Goal: Complete application form: Complete application form

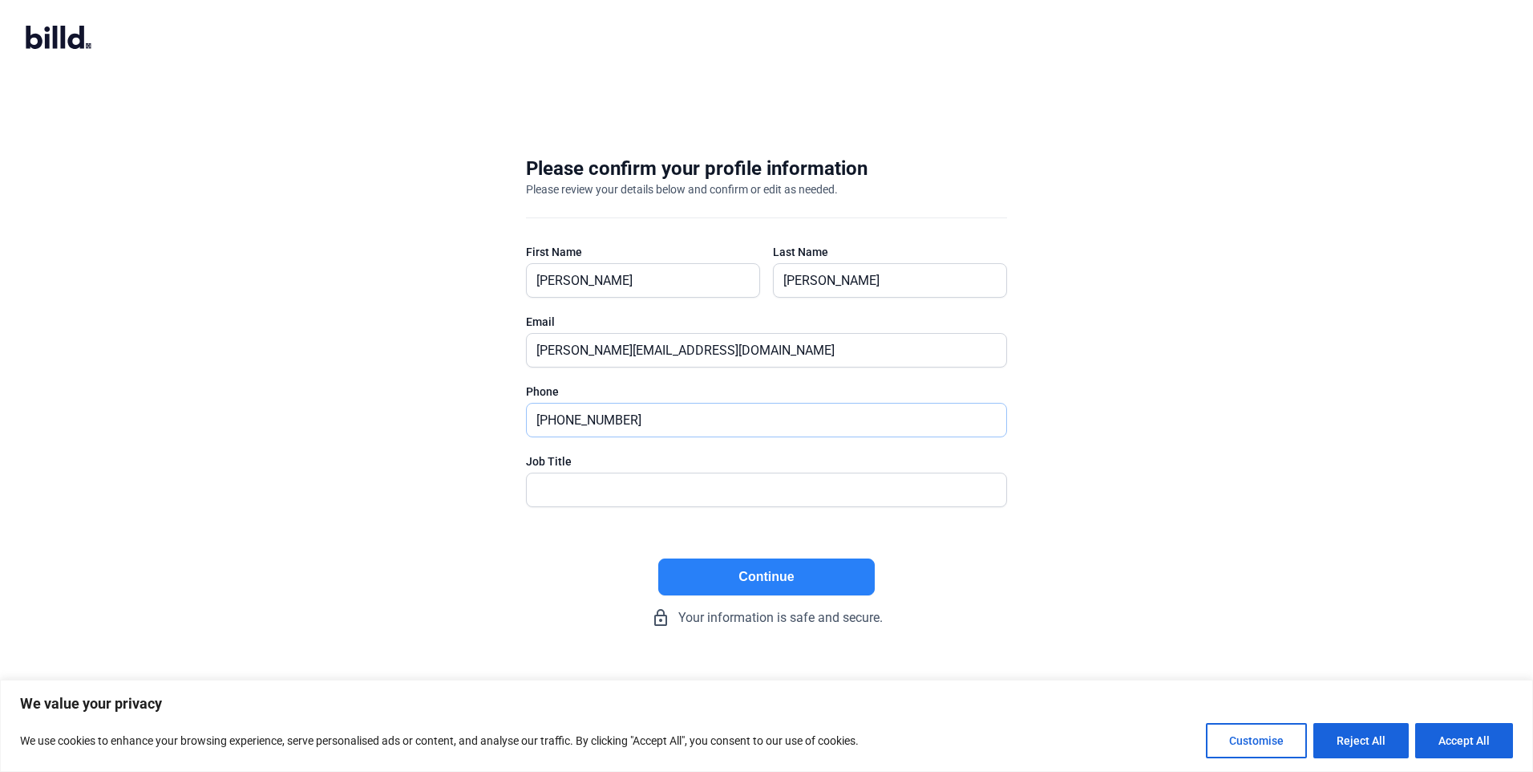
drag, startPoint x: 651, startPoint y: 420, endPoint x: 468, endPoint y: 404, distance: 183.6
click at [468, 404] on div "Please confirm your profile information Please review your details below and co…" at bounding box center [766, 391] width 1533 height 523
type input "[PHONE_NUMBER]"
click at [795, 587] on button "Continue" at bounding box center [766, 576] width 217 height 37
click at [1465, 743] on button "Accept All" at bounding box center [1465, 740] width 98 height 35
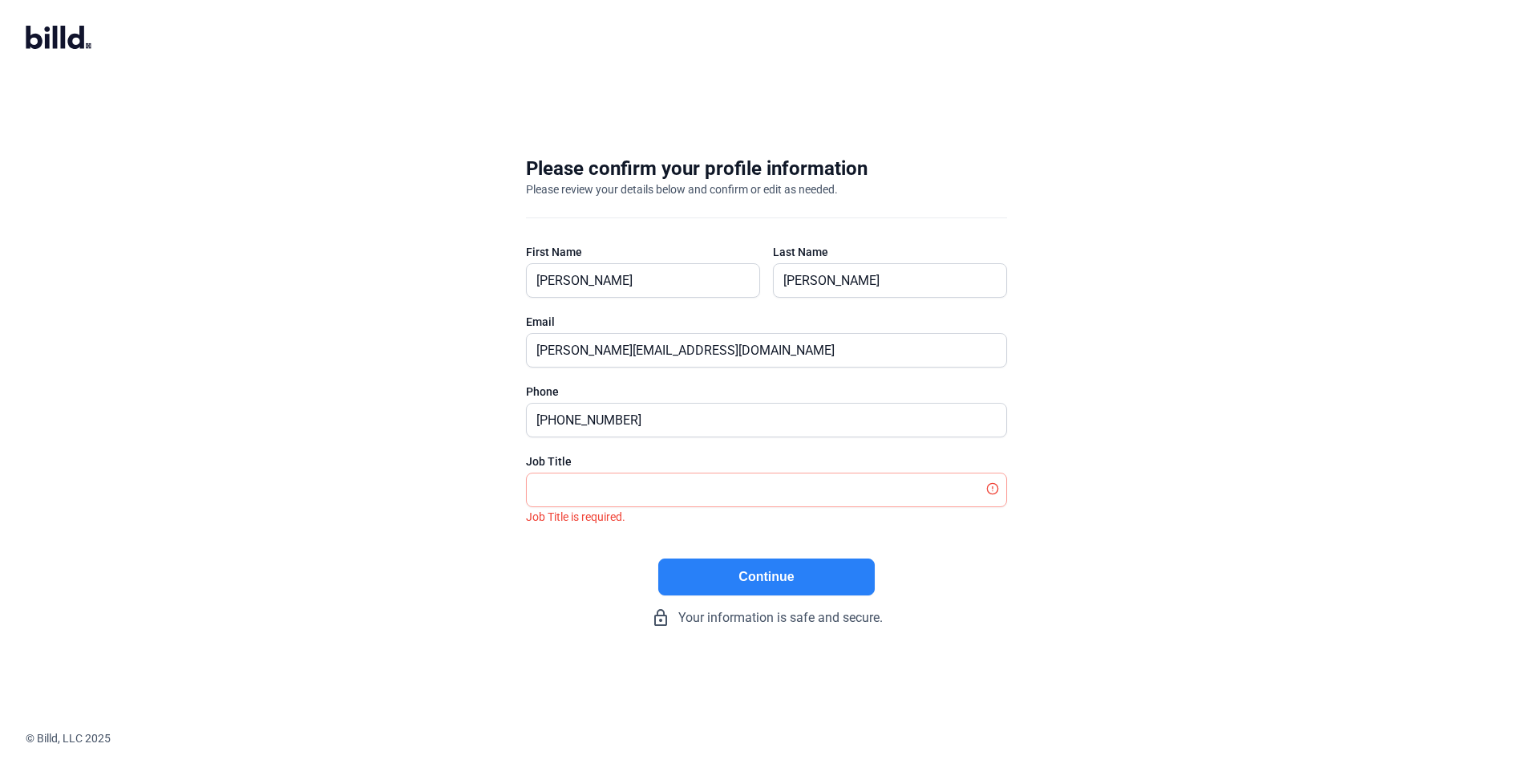
checkbox input "true"
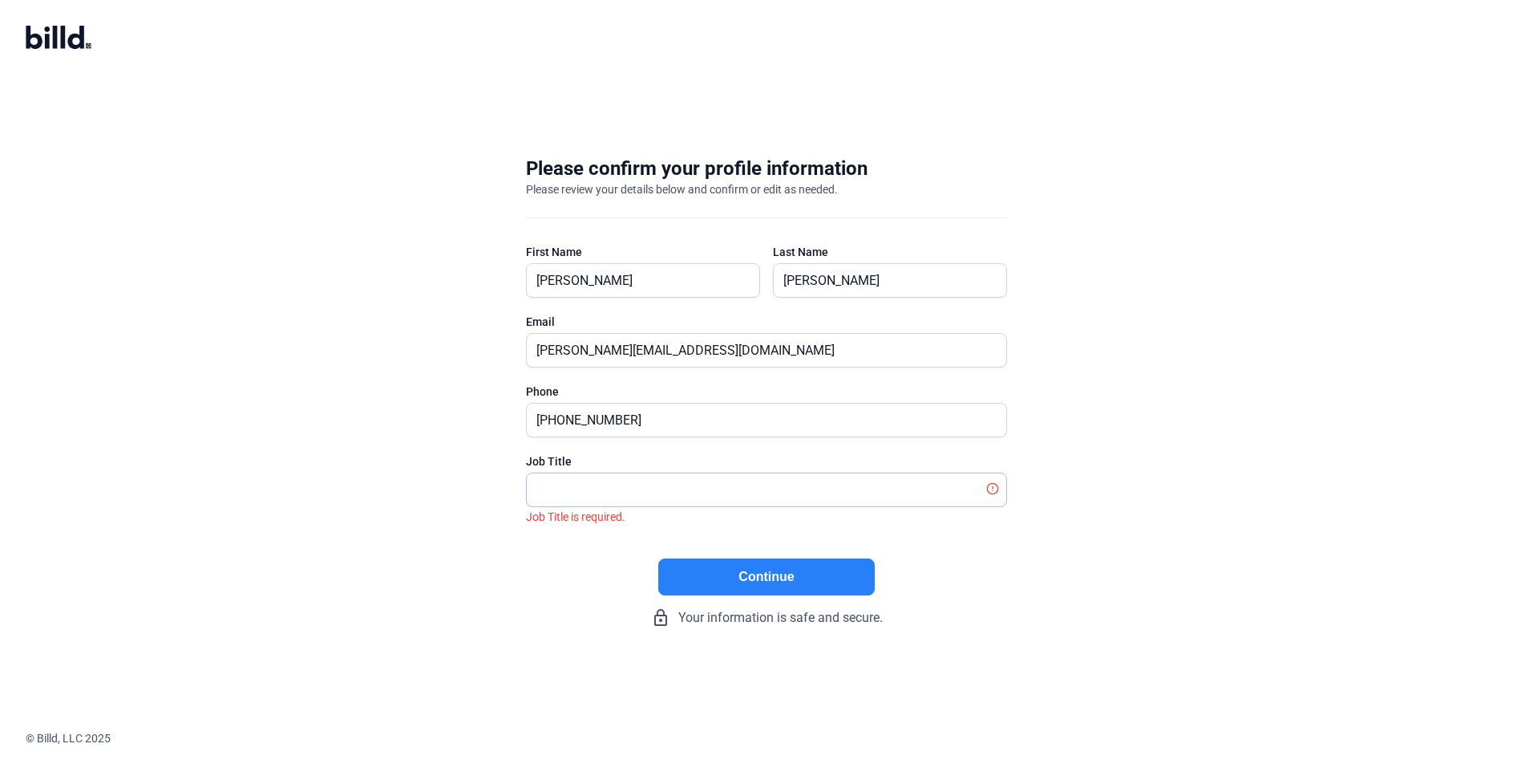
click at [653, 490] on input "text" at bounding box center [758, 489] width 462 height 33
type input "Owner / Partner"
click at [728, 580] on button "Continue" at bounding box center [766, 576] width 217 height 37
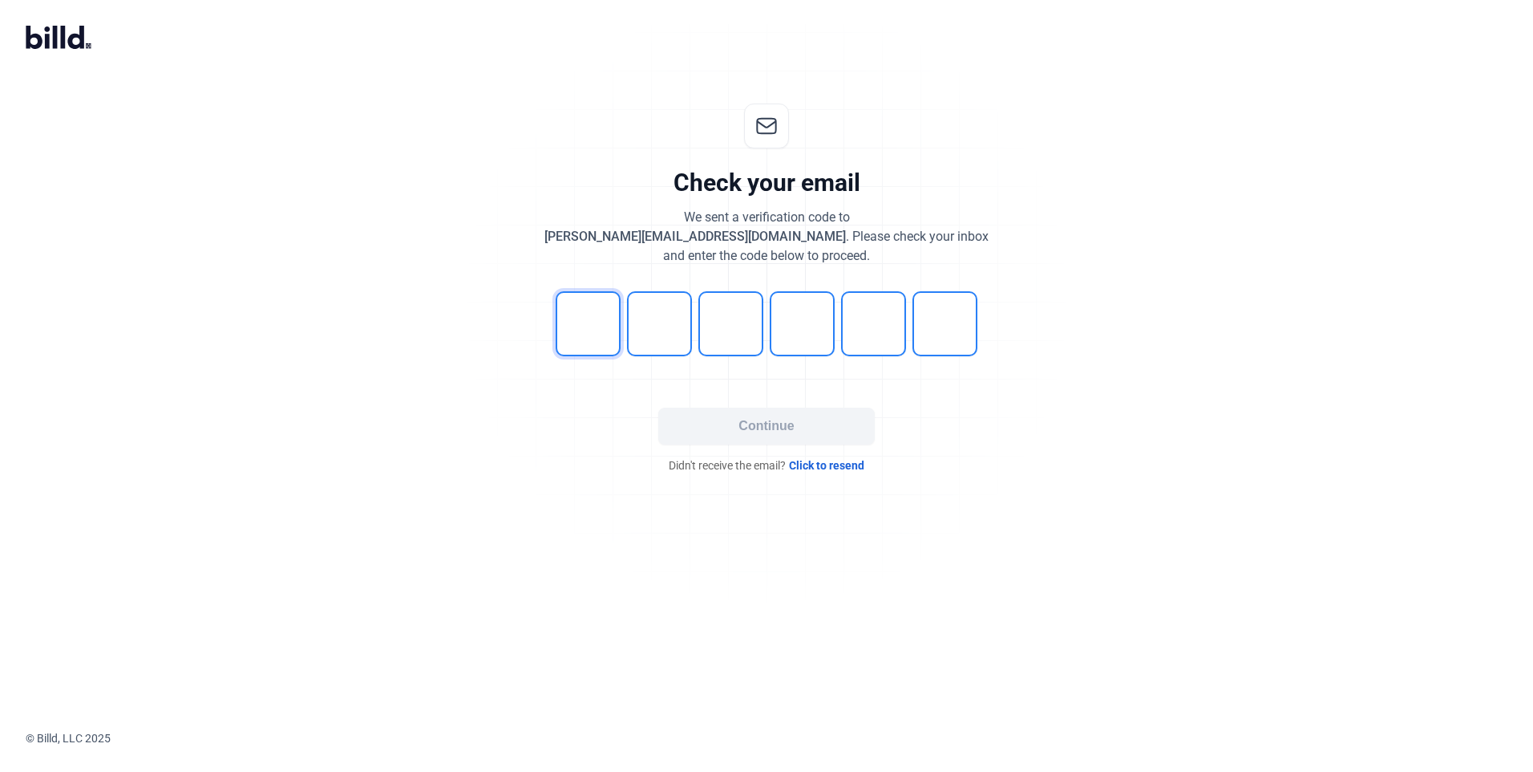
click at [587, 323] on input "tel" at bounding box center [588, 323] width 65 height 65
type input "7"
type input "5"
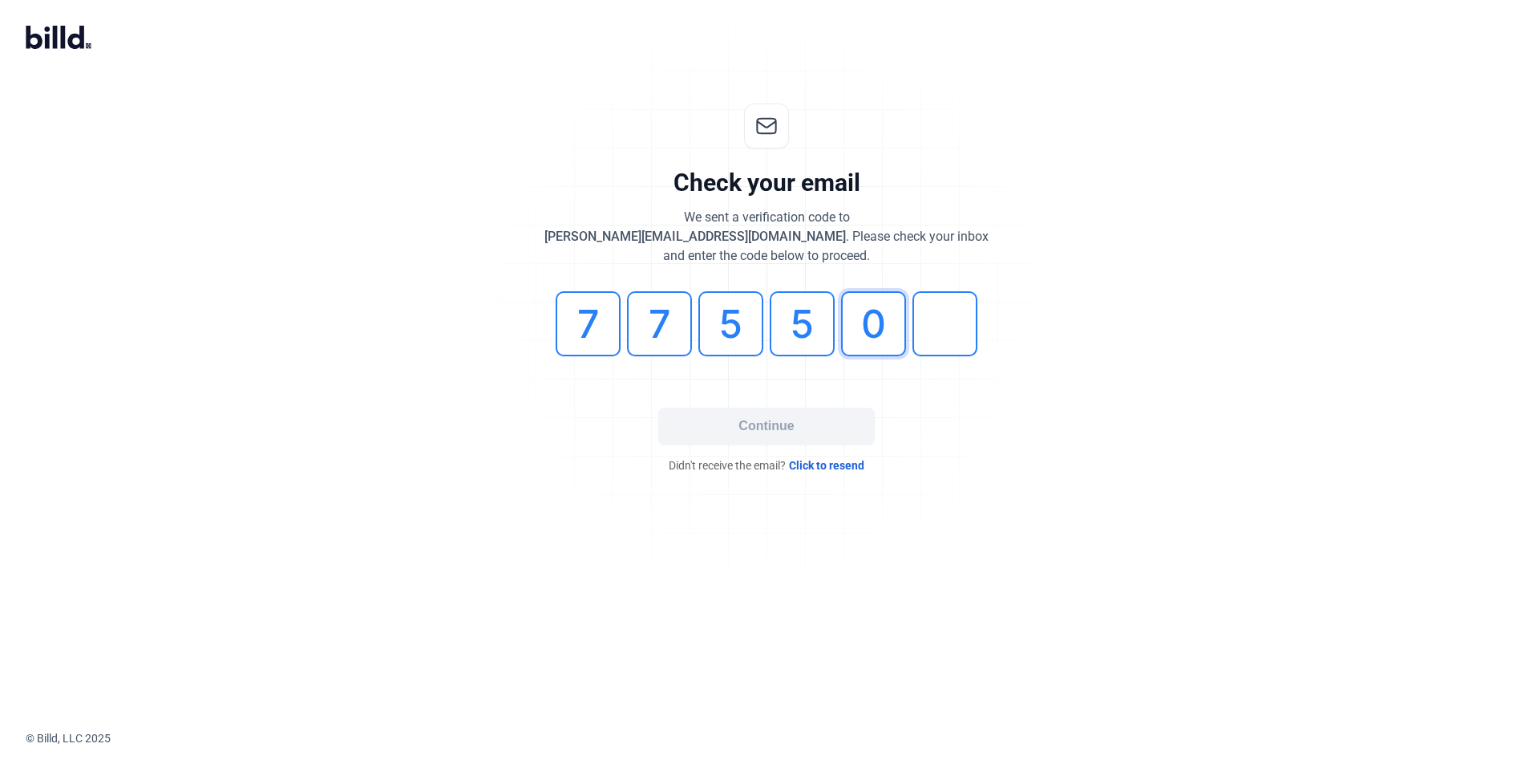
type input "0"
type input "3"
click at [782, 421] on button "Continue" at bounding box center [766, 425] width 217 height 37
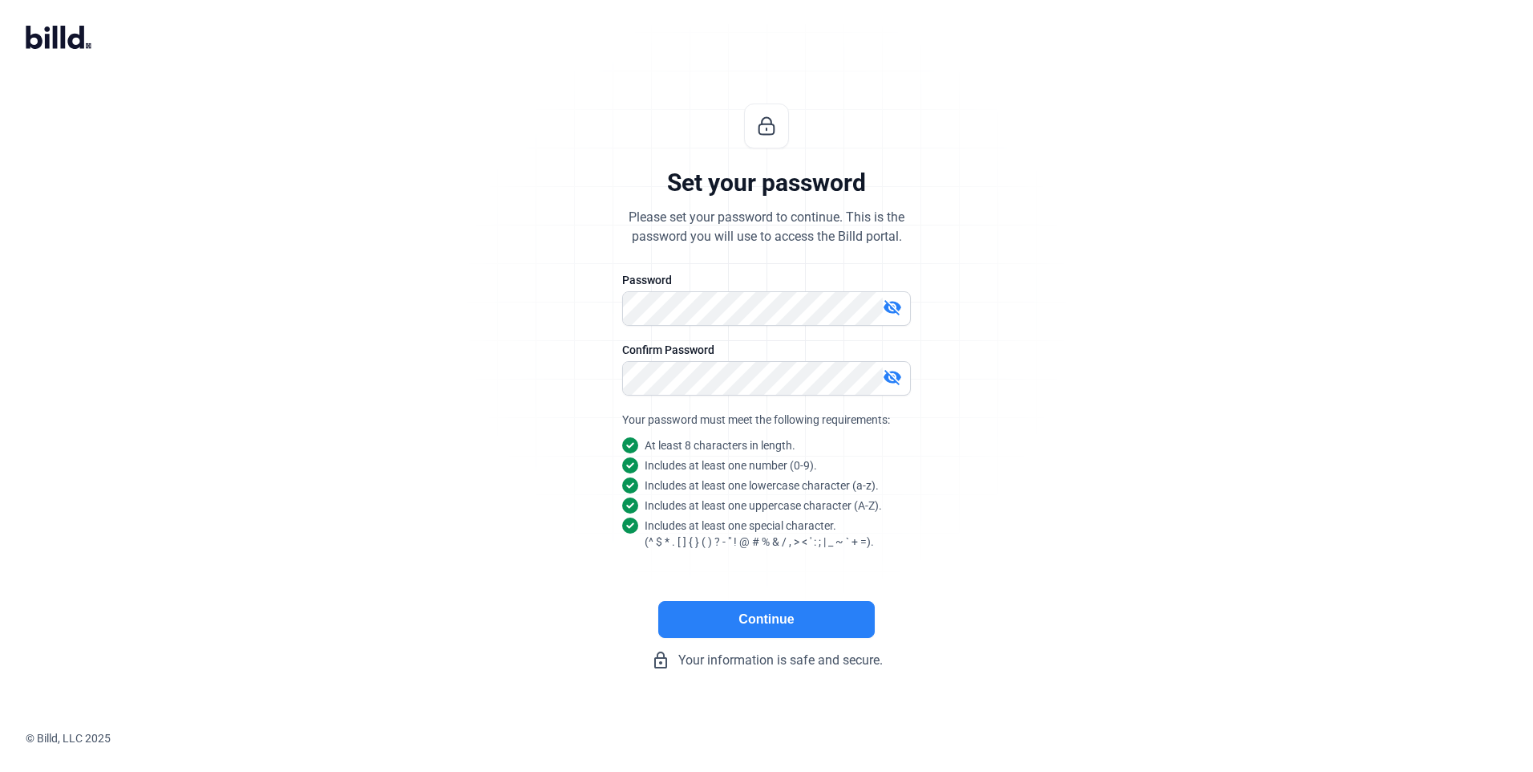
click at [794, 626] on button "Continue" at bounding box center [766, 619] width 217 height 37
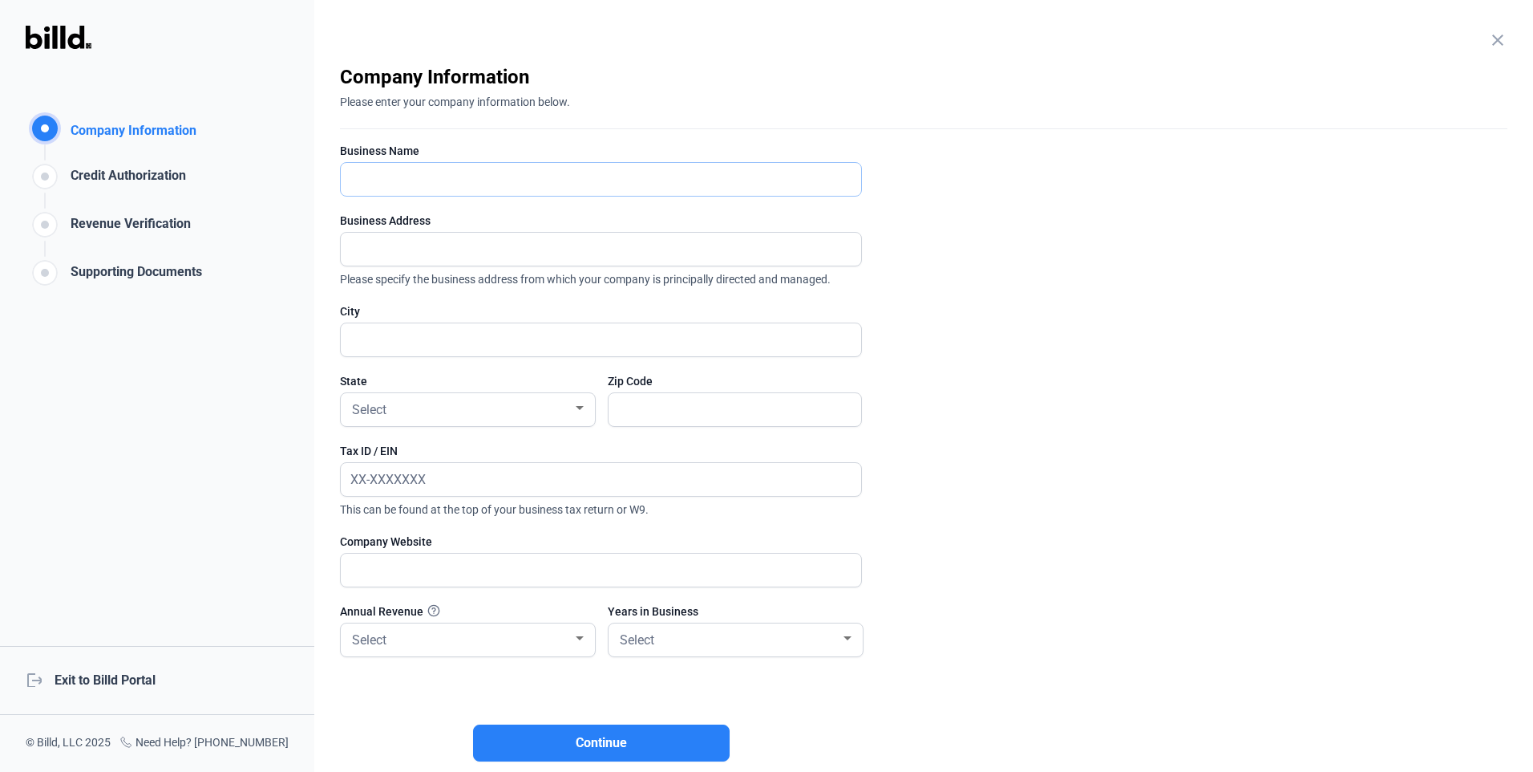
click at [429, 184] on input "text" at bounding box center [592, 179] width 503 height 33
type input "3G Drywall, LLC"
type input "4450 [GEOGRAPHIC_DATA]-29"
type input "[PERSON_NAME]"
type input "78605"
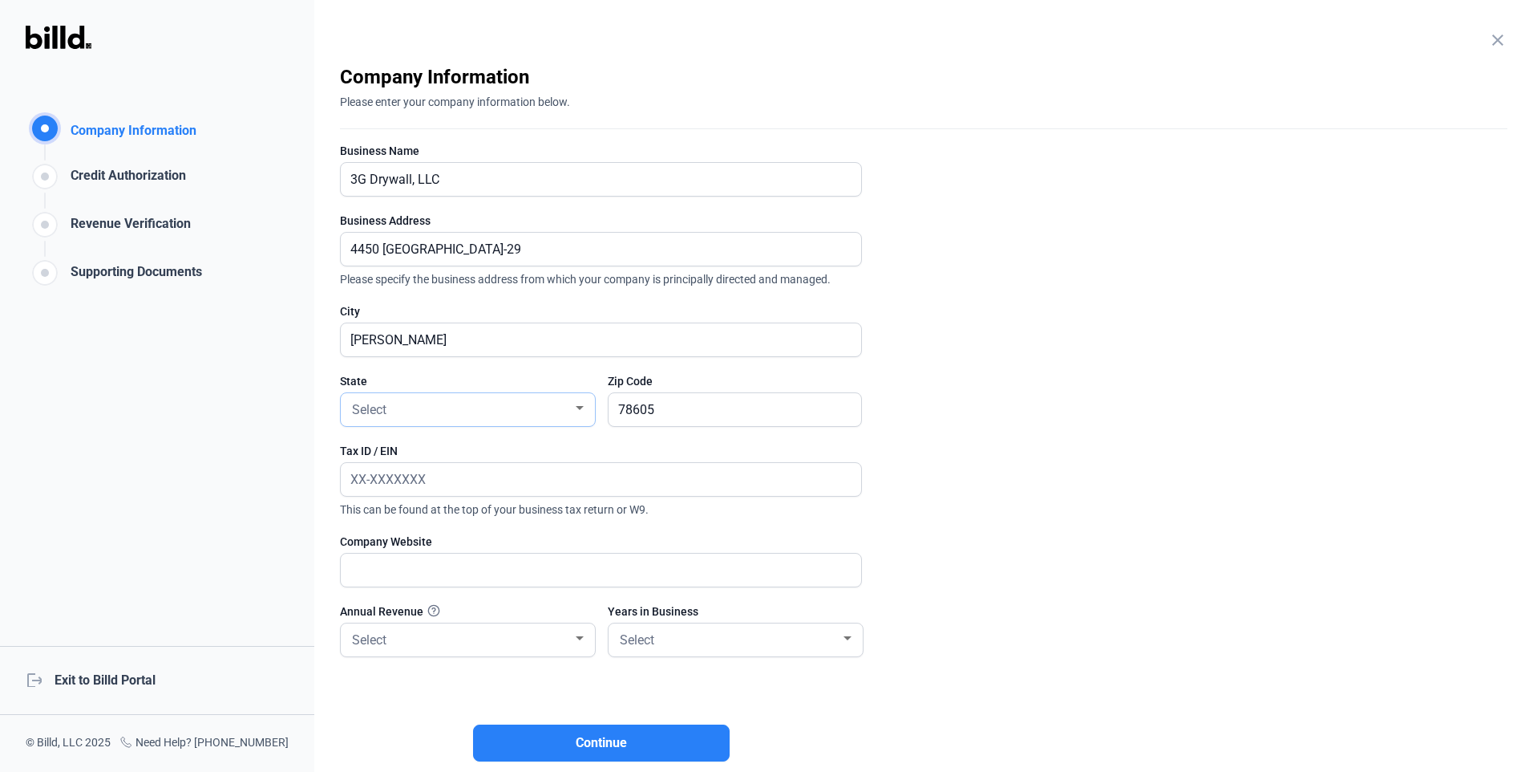
click at [454, 408] on div "Select" at bounding box center [461, 408] width 224 height 22
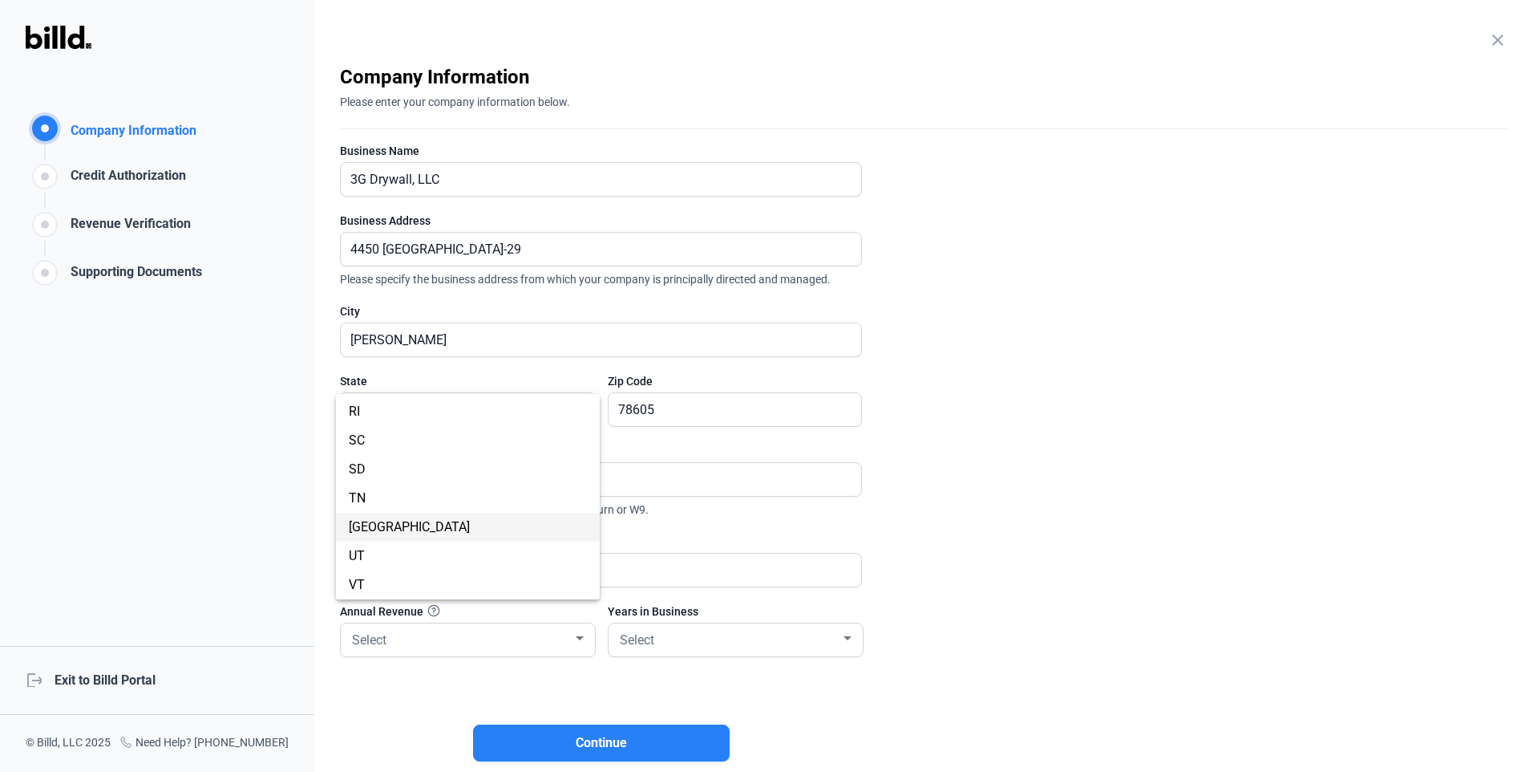
click at [363, 521] on span "[GEOGRAPHIC_DATA]" at bounding box center [409, 526] width 121 height 15
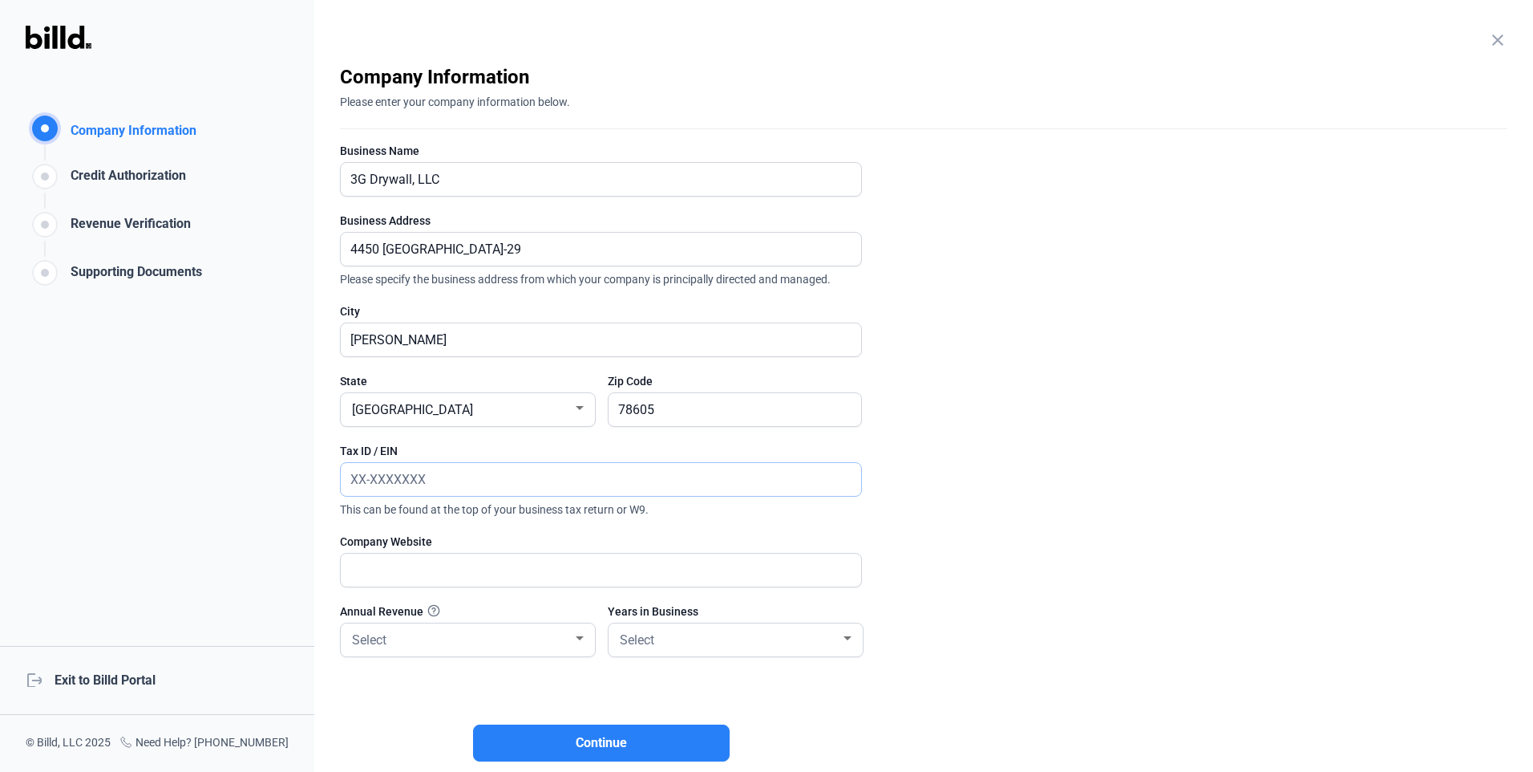
click at [418, 481] on input "text" at bounding box center [592, 479] width 503 height 33
type input "[US_EMPLOYER_IDENTIFICATION_NUMBER]"
click at [452, 568] on input "text" at bounding box center [592, 569] width 503 height 33
type input "[DOMAIN_NAME]"
click at [421, 654] on div "Select" at bounding box center [468, 639] width 238 height 33
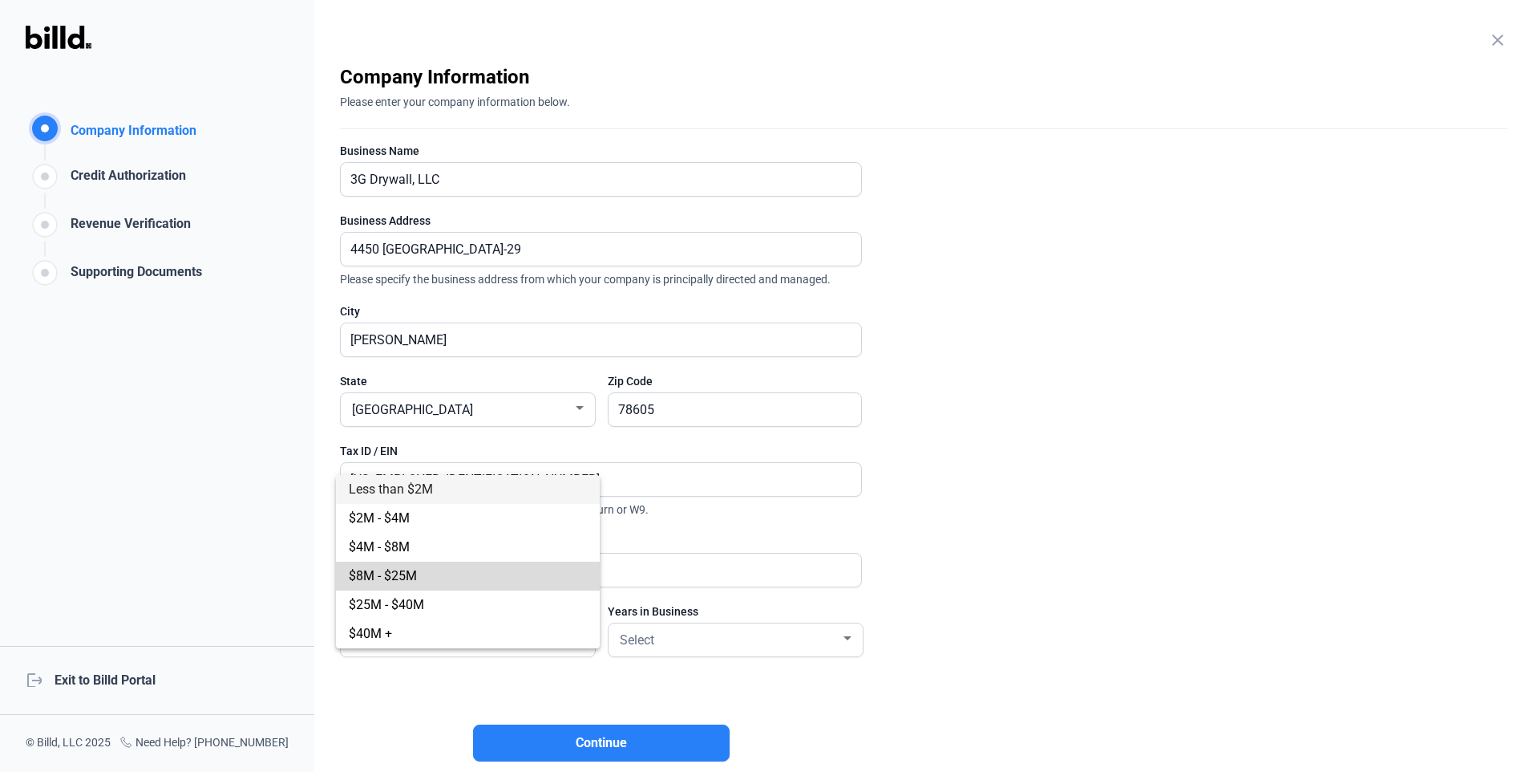
click at [403, 580] on span "$8M - $25M" at bounding box center [383, 575] width 68 height 15
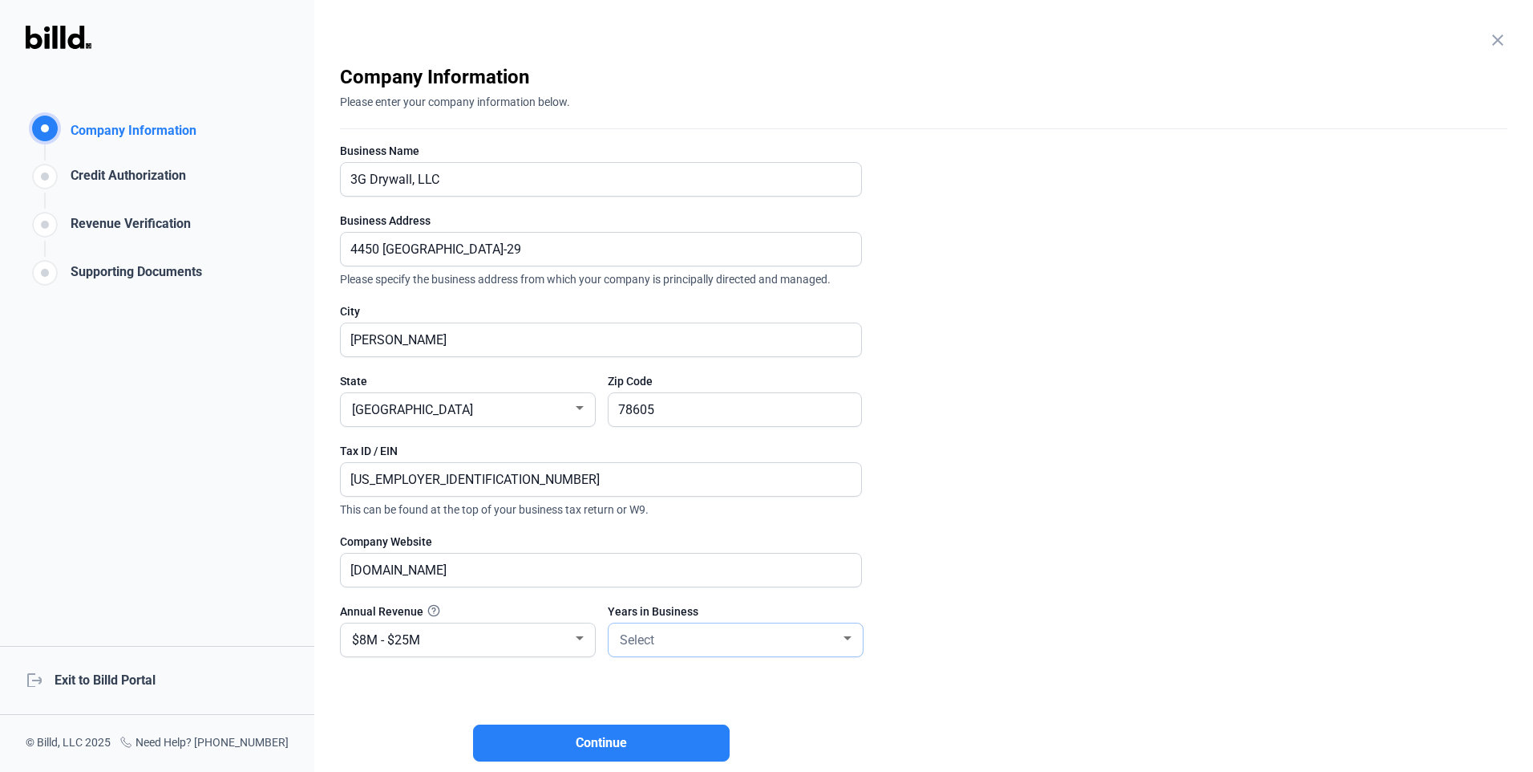
click at [689, 641] on div "Select" at bounding box center [729, 638] width 224 height 22
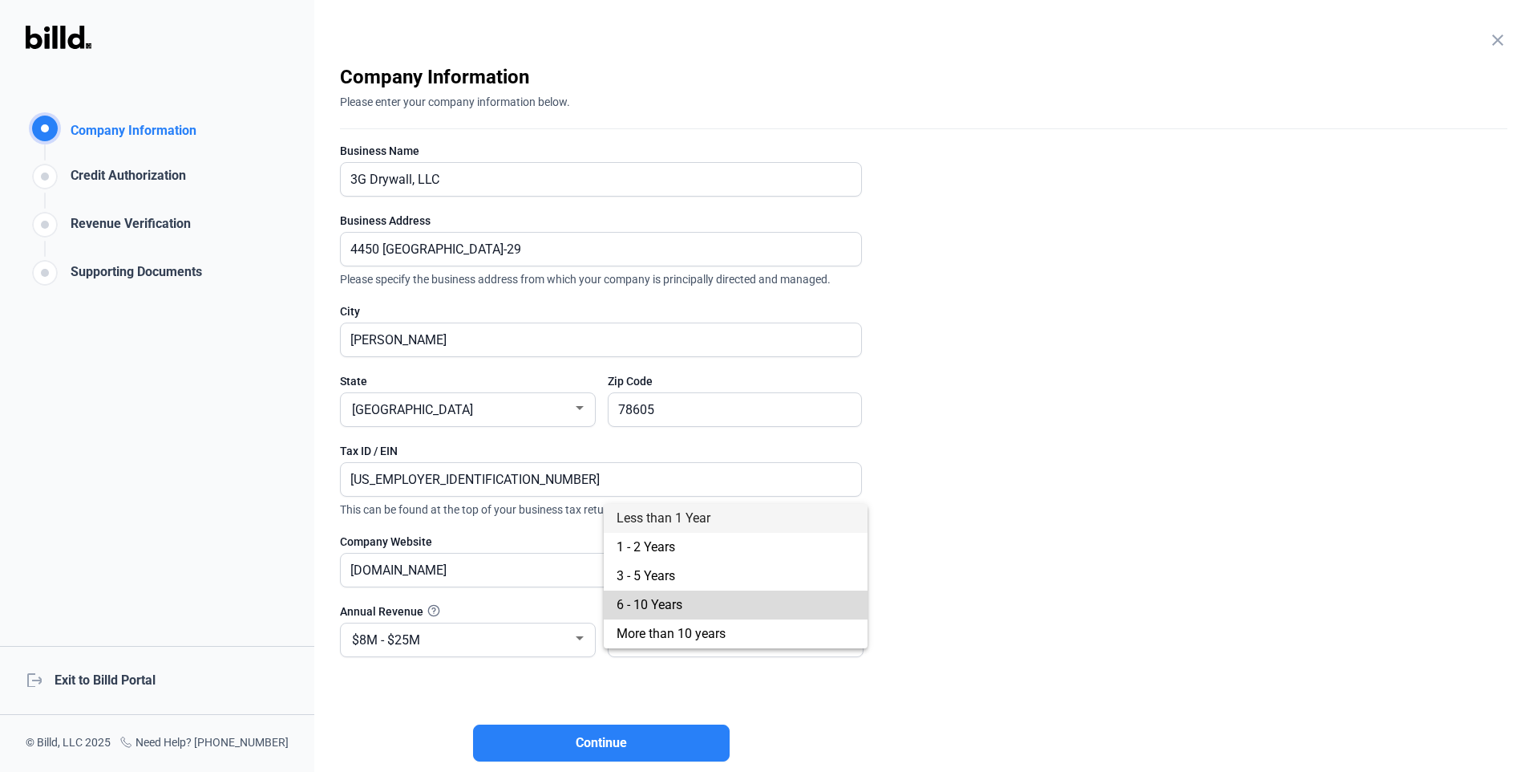
click at [662, 604] on span "6 - 10 Years" at bounding box center [650, 604] width 66 height 15
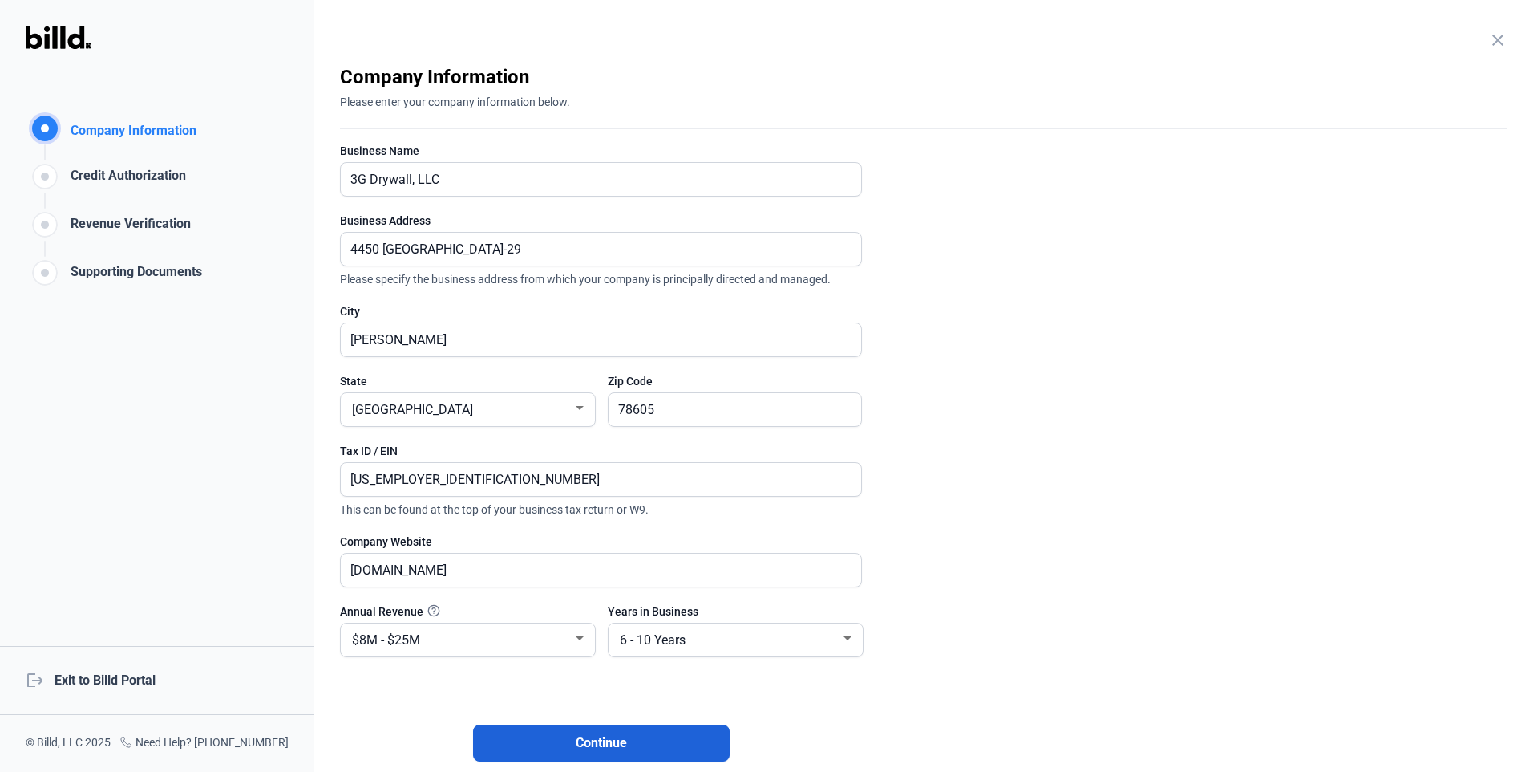
click at [588, 742] on span "Continue" at bounding box center [601, 742] width 51 height 19
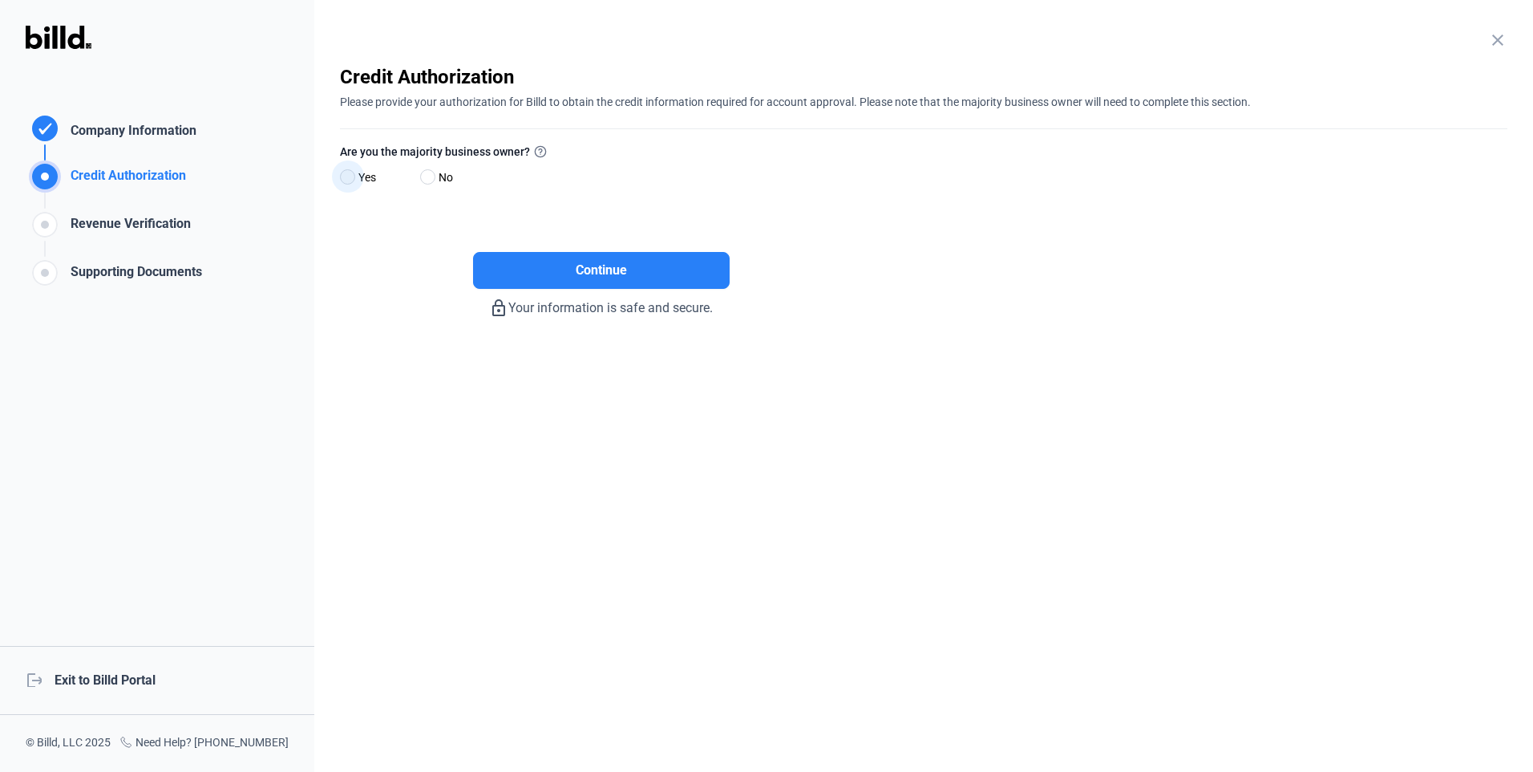
click at [347, 180] on span at bounding box center [347, 176] width 15 height 15
click at [347, 180] on input "Yes" at bounding box center [346, 178] width 12 height 12
radio input "true"
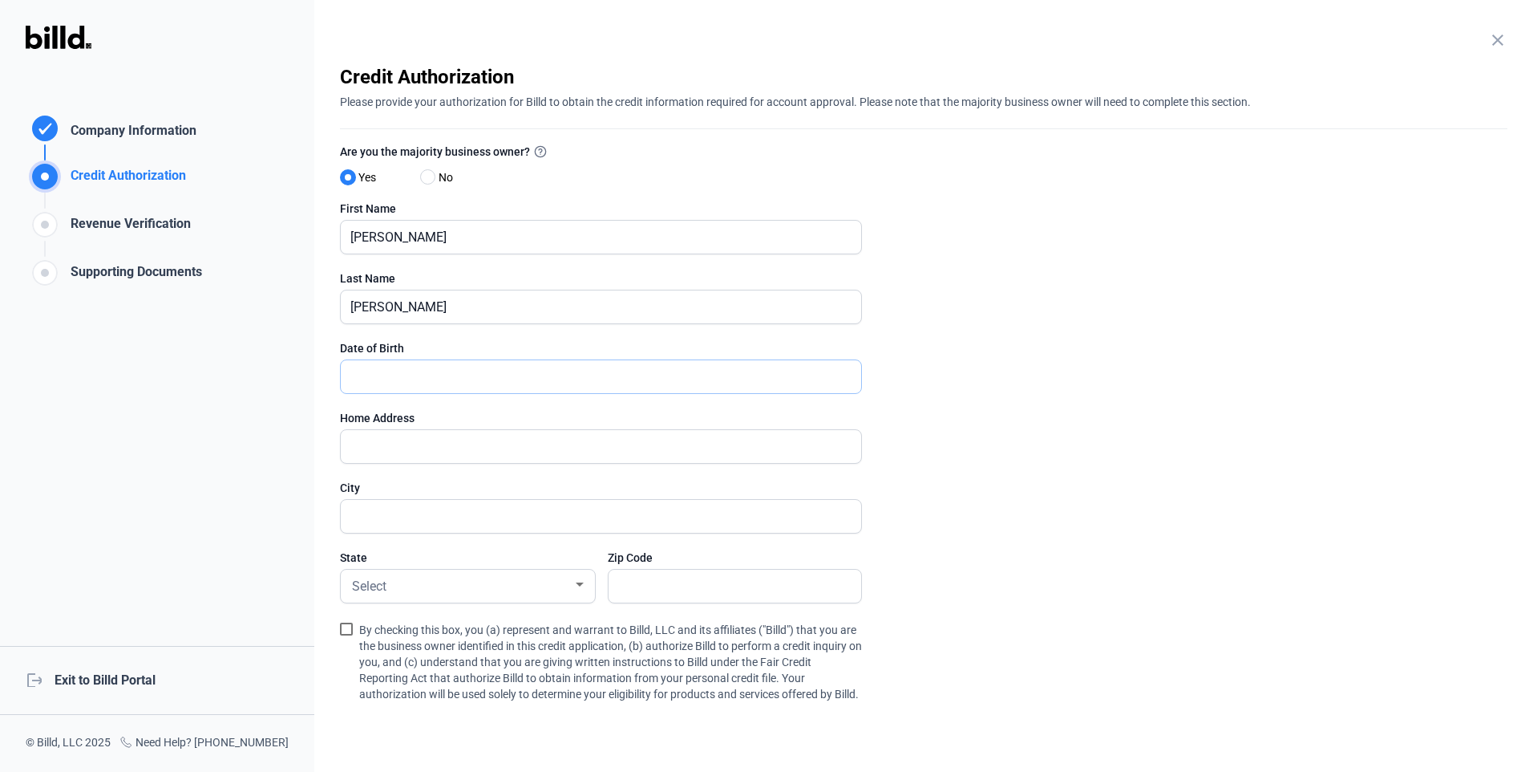
click at [437, 379] on input "text" at bounding box center [592, 376] width 503 height 33
type input "[DATE]"
click at [395, 455] on input "text" at bounding box center [592, 446] width 503 height 33
type input "[STREET_ADDRESS]"
click at [427, 177] on span at bounding box center [427, 176] width 15 height 15
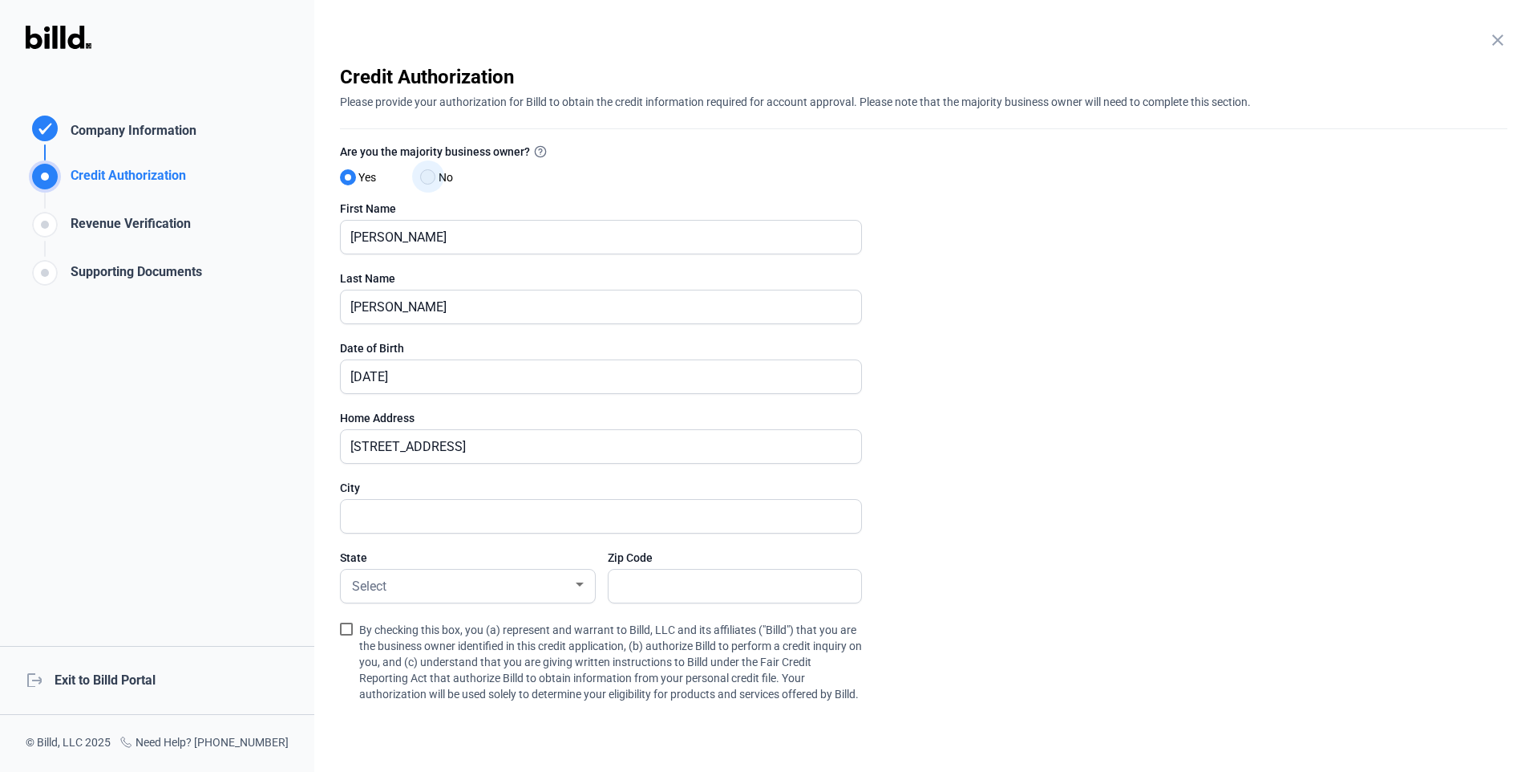
click at [427, 177] on input "No" at bounding box center [426, 178] width 12 height 12
radio input "true"
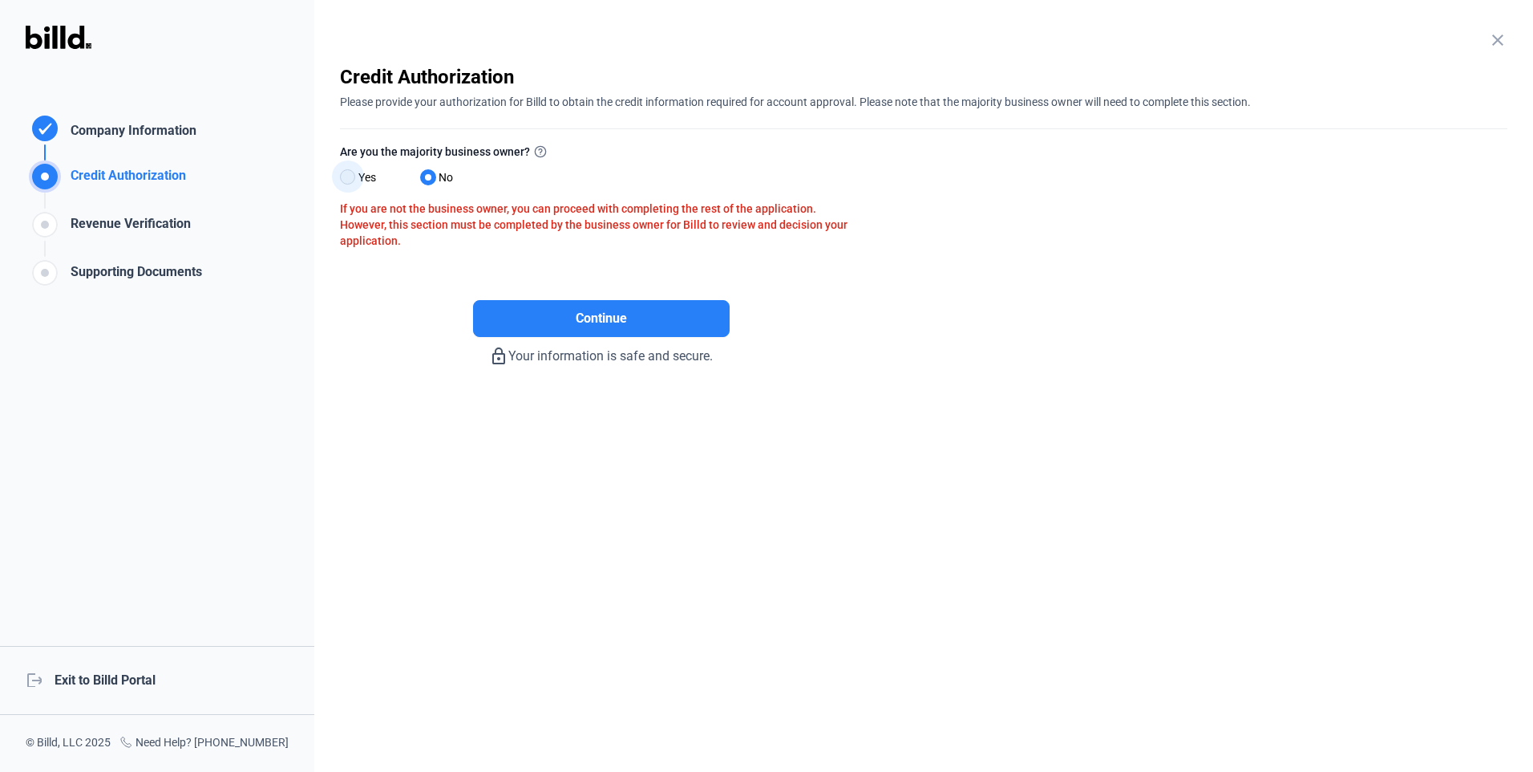
click at [350, 174] on span at bounding box center [347, 176] width 15 height 15
click at [350, 174] on input "Yes" at bounding box center [346, 178] width 12 height 12
radio input "true"
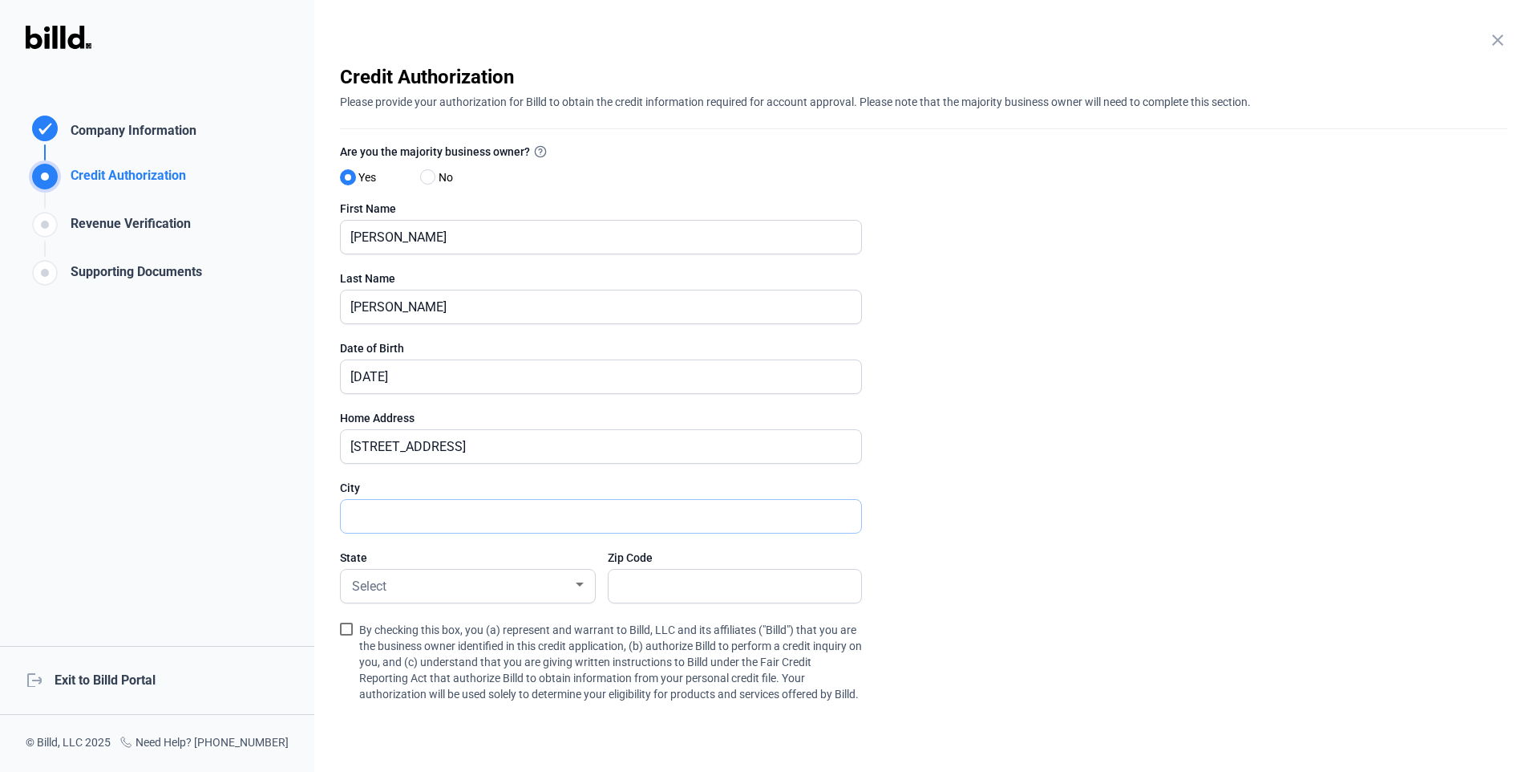
click at [399, 510] on input "text" at bounding box center [592, 516] width 503 height 33
type input "[GEOGRAPHIC_DATA]"
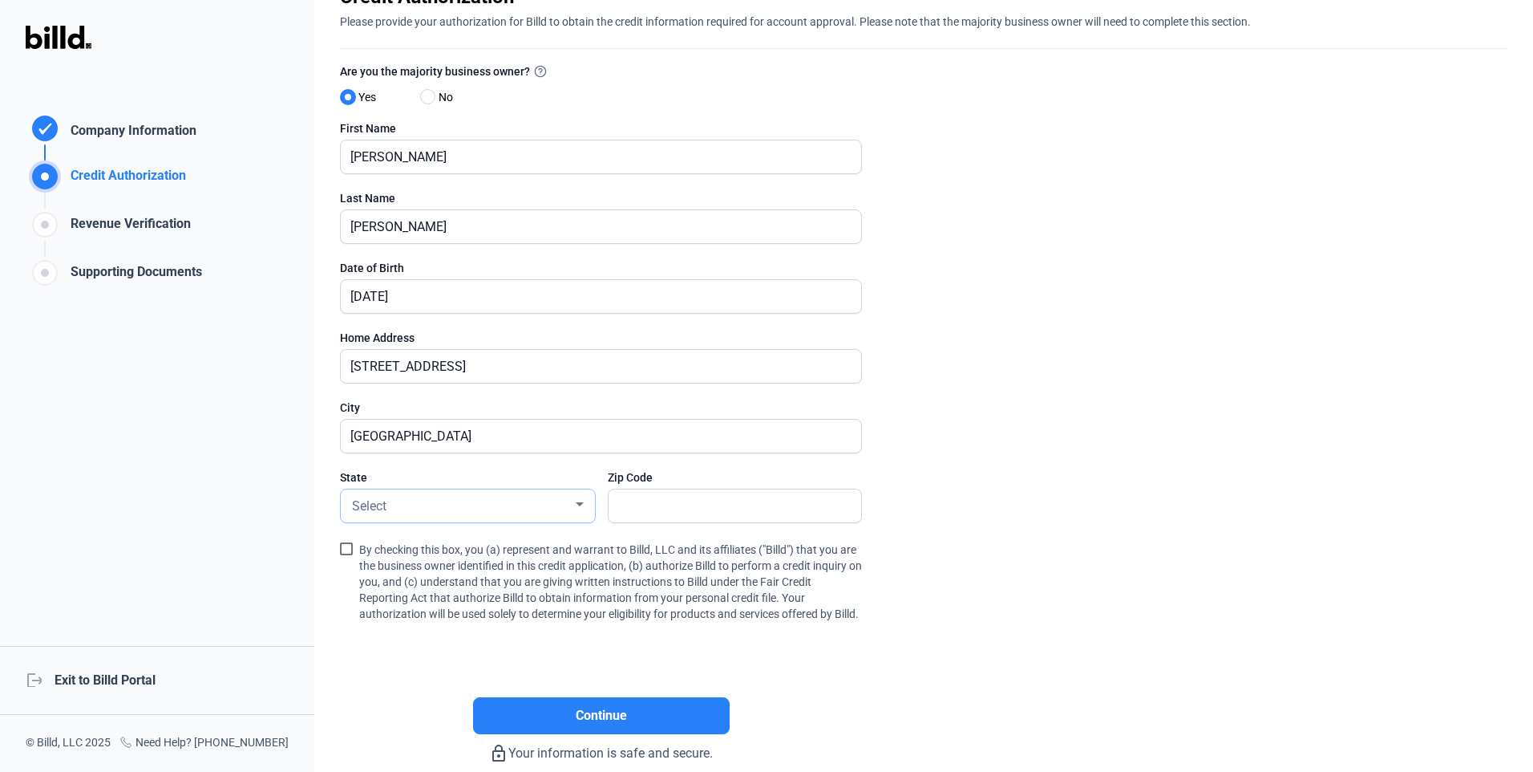
click at [442, 506] on div "Select" at bounding box center [461, 504] width 224 height 22
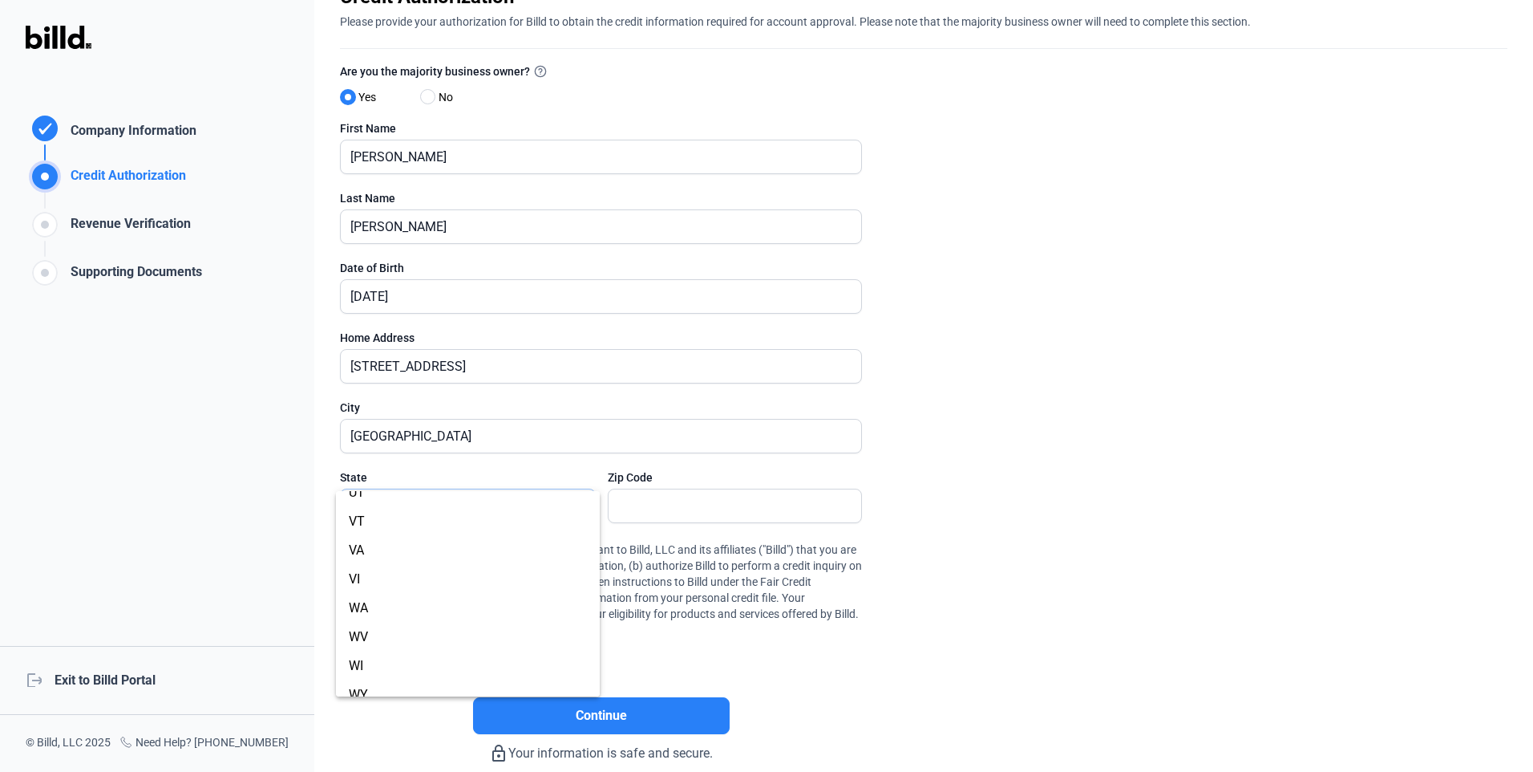
scroll to position [1123, 0]
click at [359, 618] on span "[GEOGRAPHIC_DATA]" at bounding box center [409, 623] width 121 height 15
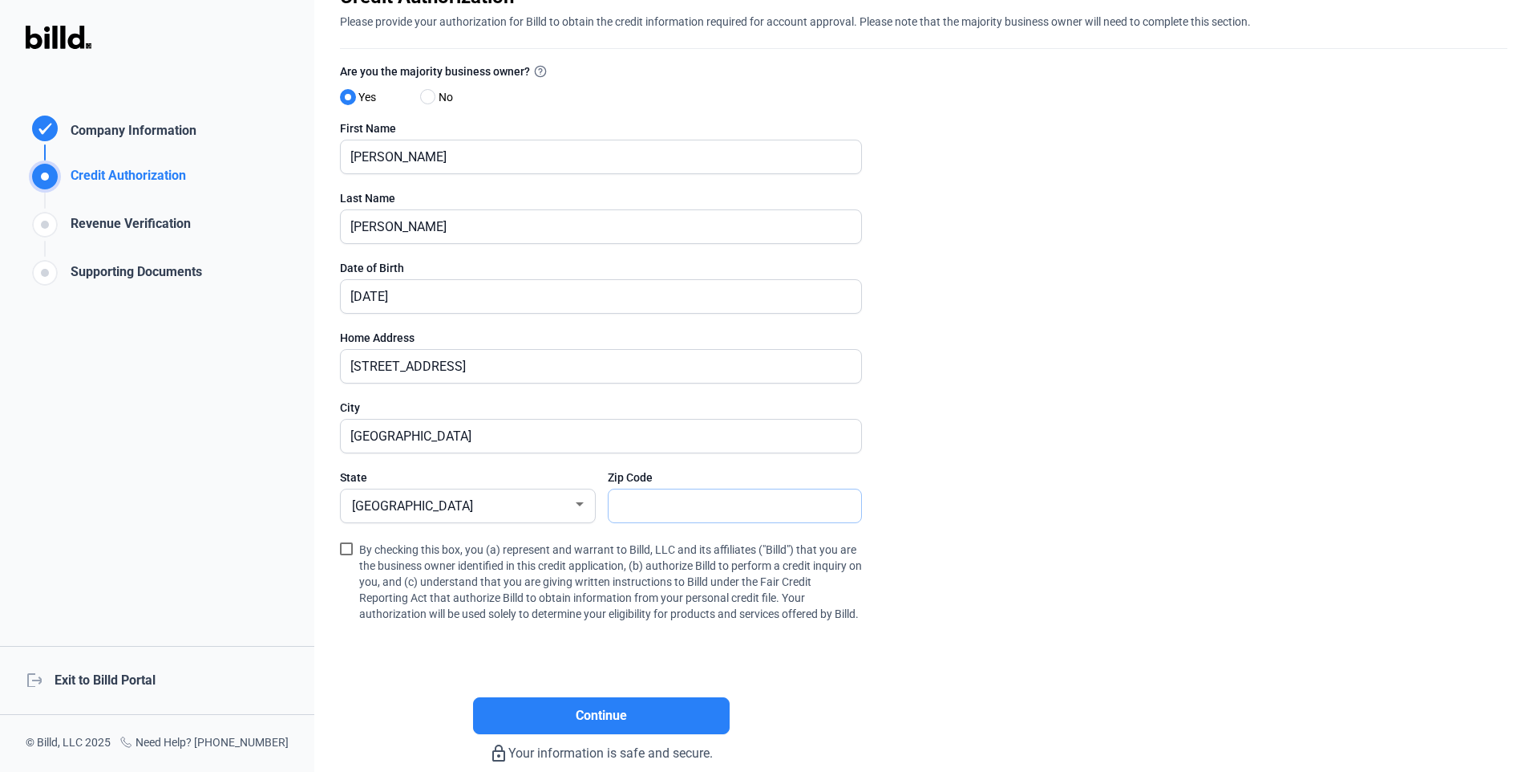
click at [644, 506] on input "text" at bounding box center [727, 505] width 236 height 33
type input "78628"
click at [344, 546] on span at bounding box center [346, 548] width 13 height 13
click at [0, 0] on input "By checking this box, you (a) represent and warrant to Billd, LLC and its affil…" at bounding box center [0, 0] width 0 height 0
click at [595, 725] on span "Continue" at bounding box center [601, 715] width 51 height 19
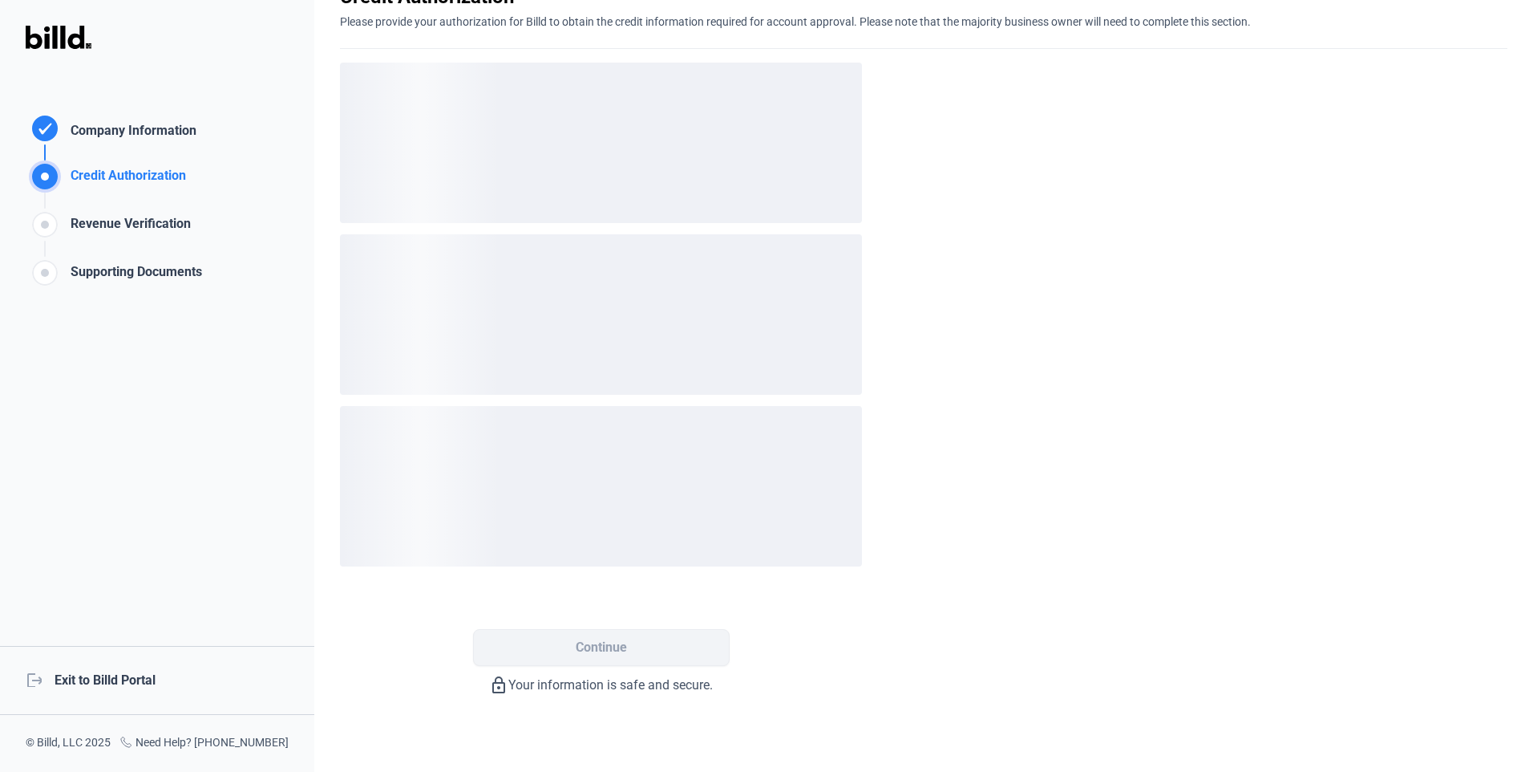
scroll to position [0, 0]
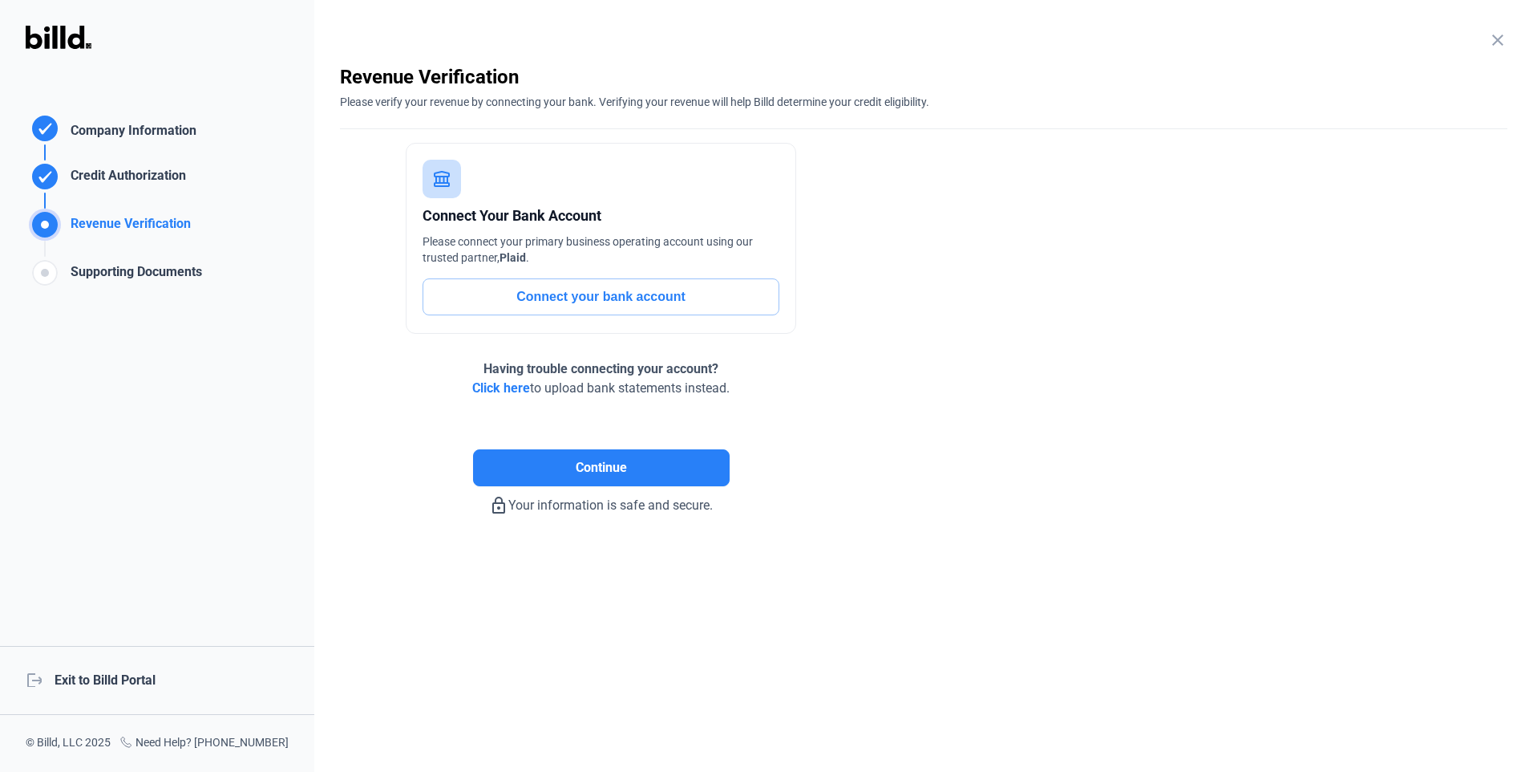
click at [592, 296] on button "Connect your bank account" at bounding box center [601, 296] width 357 height 37
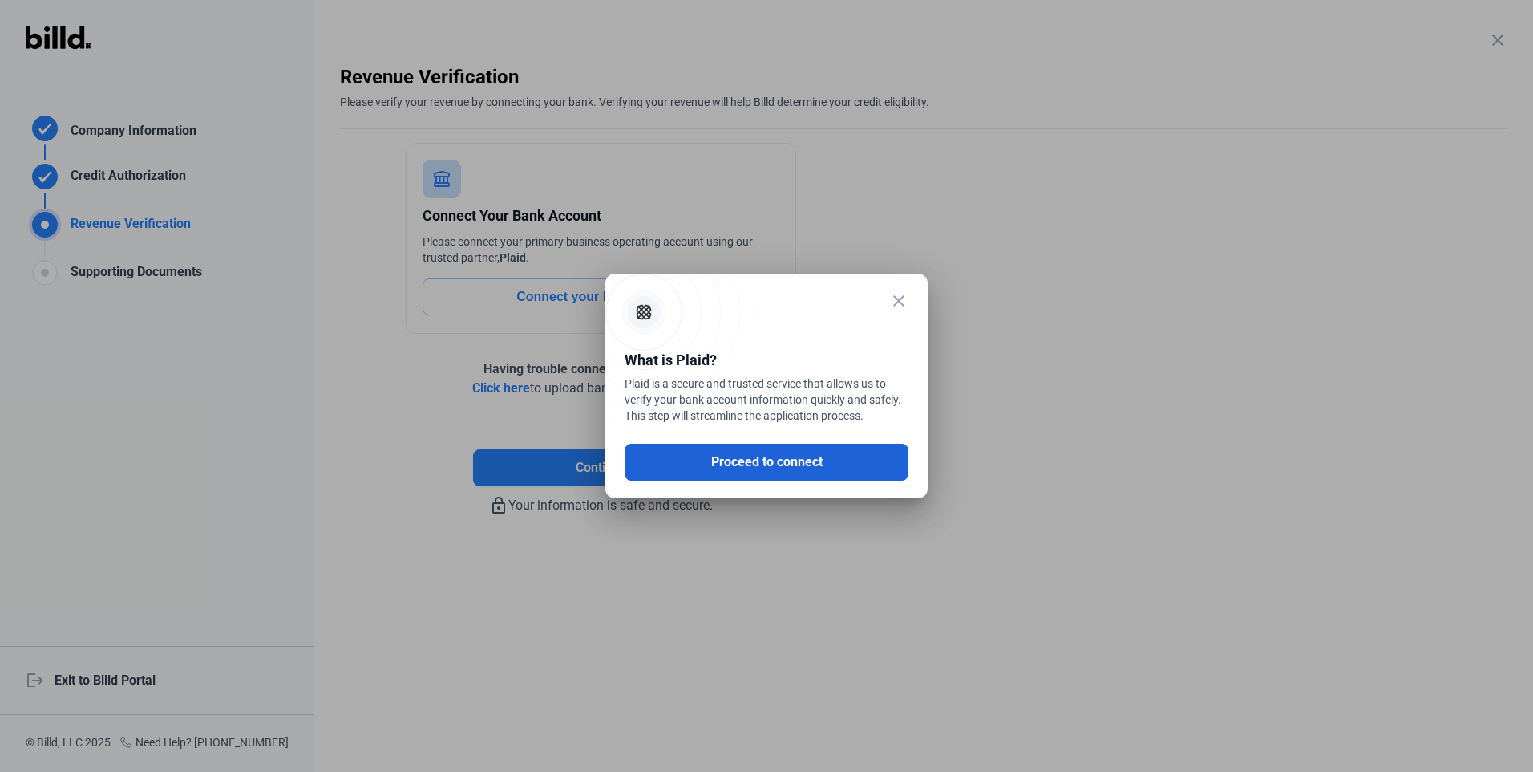
click at [760, 466] on button "Proceed to connect" at bounding box center [767, 462] width 284 height 37
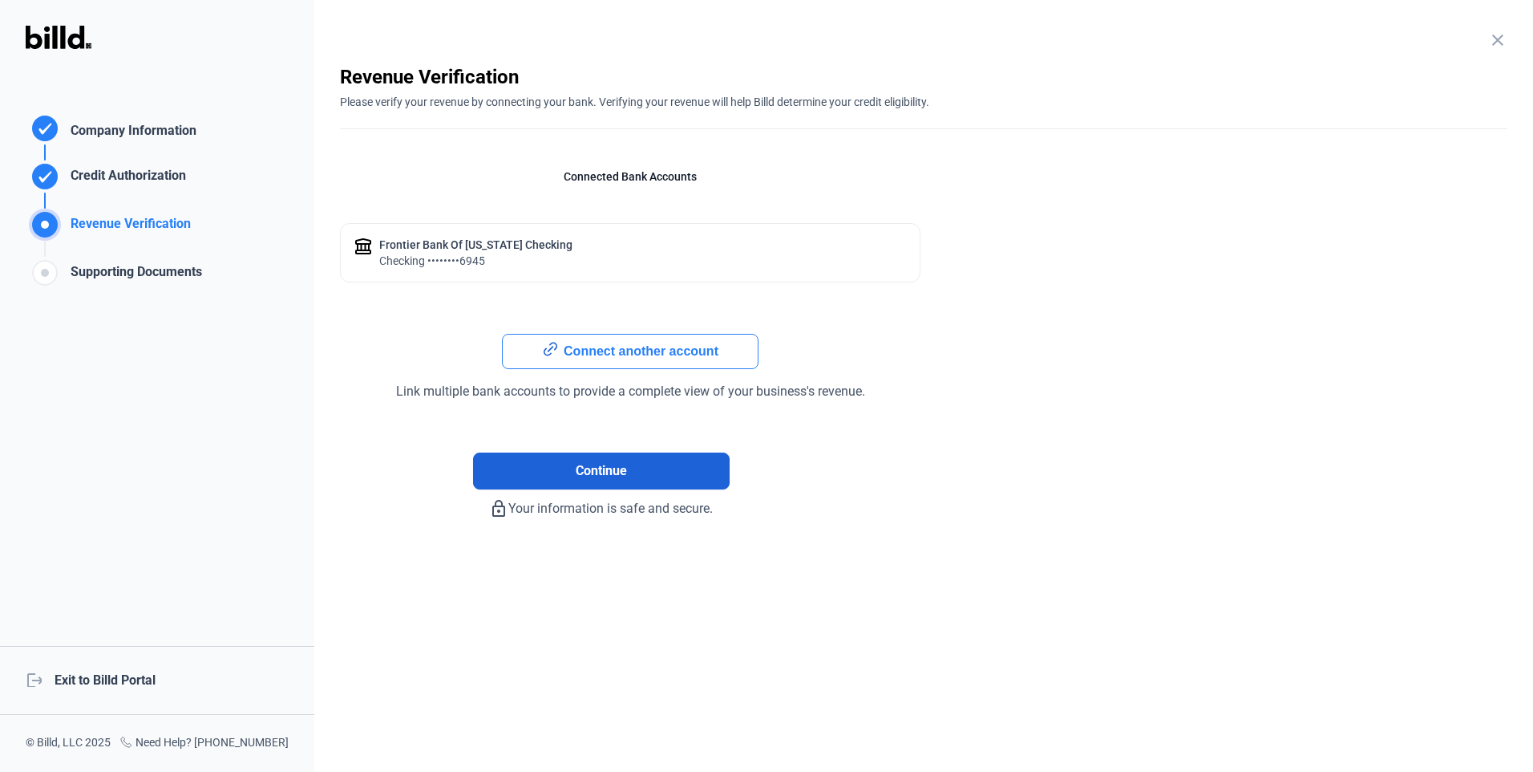
click at [619, 477] on span "Continue" at bounding box center [601, 470] width 51 height 19
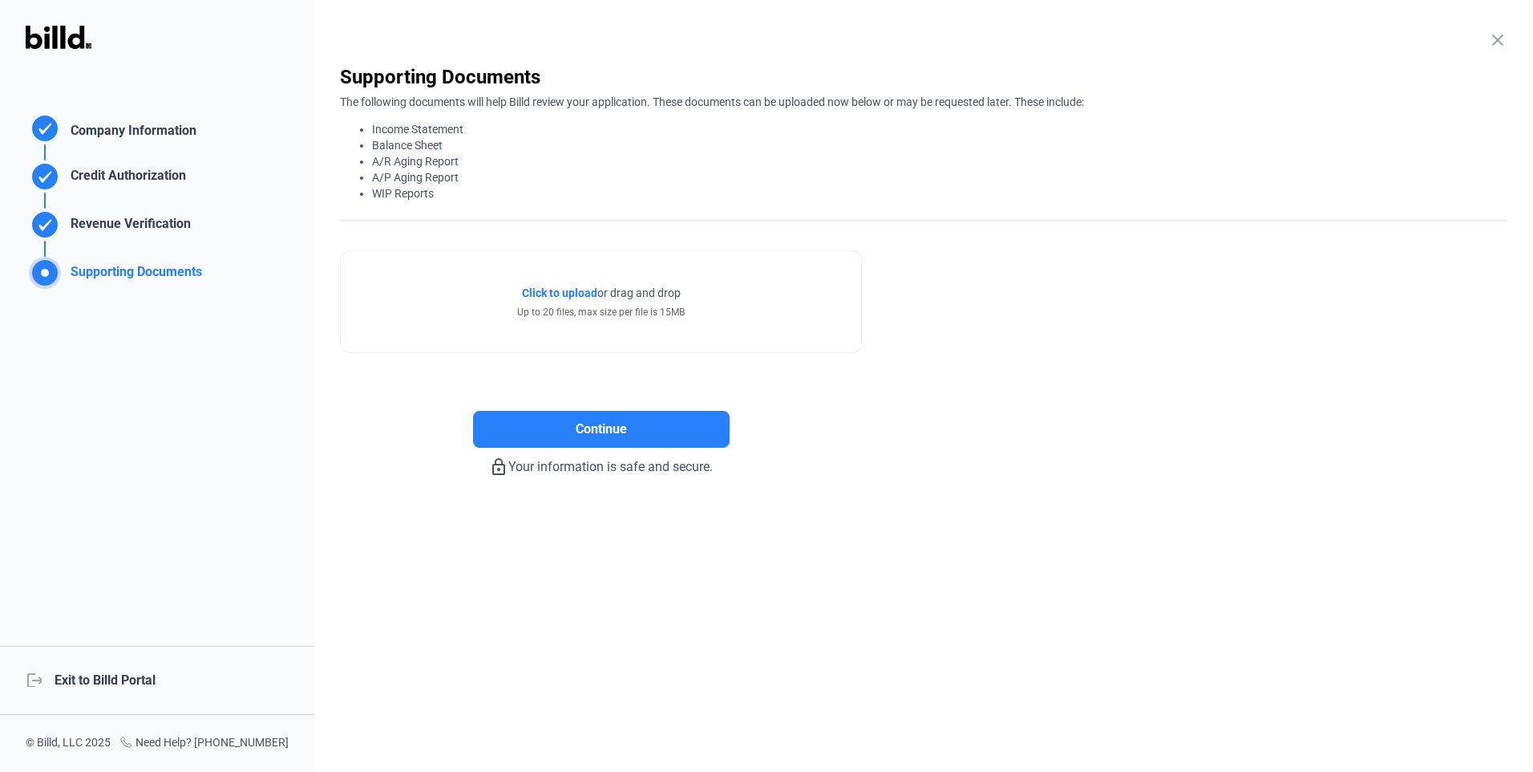
click at [103, 229] on div "Revenue Verification" at bounding box center [127, 227] width 127 height 26
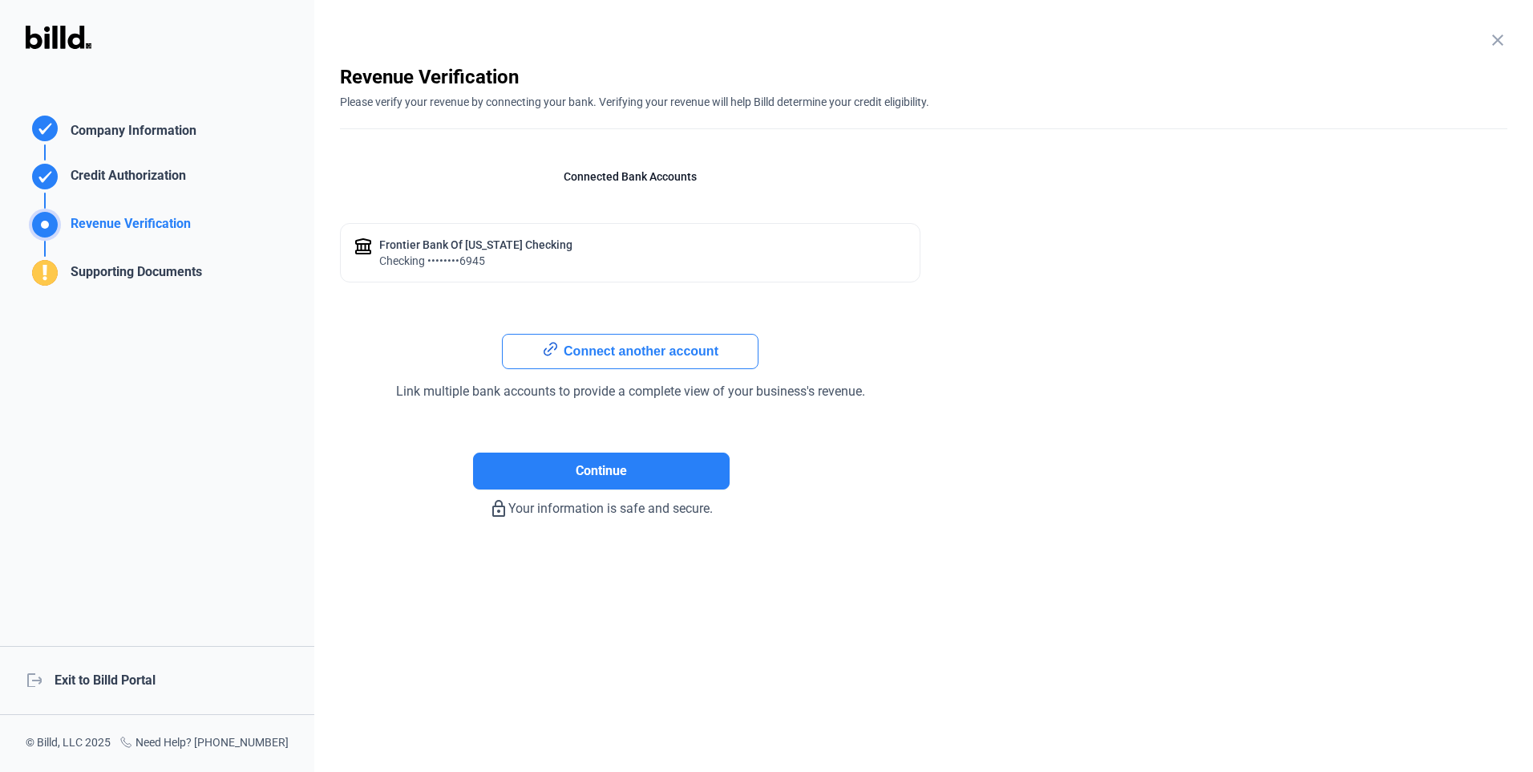
click at [609, 353] on button "Connect another account" at bounding box center [630, 351] width 257 height 35
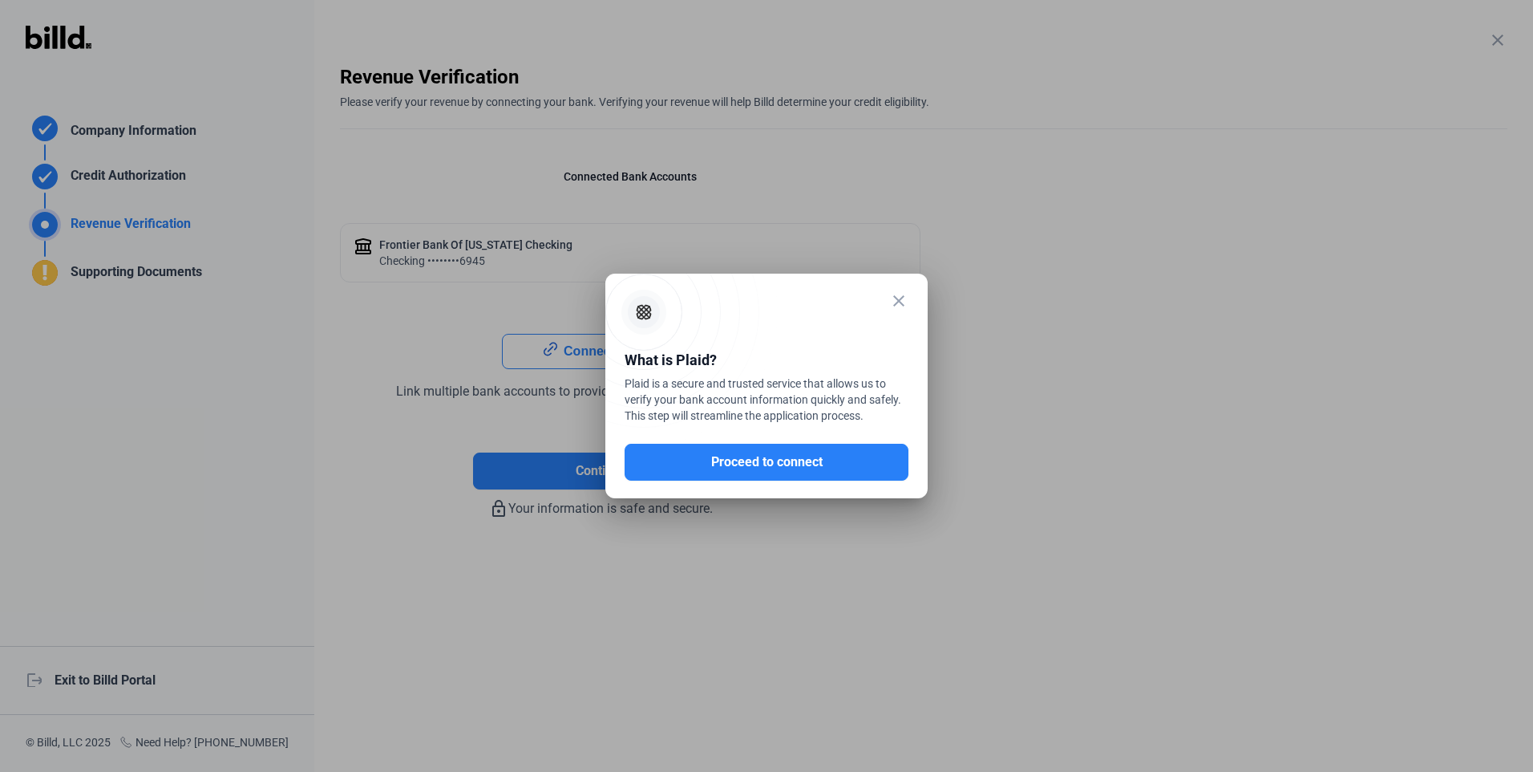
click at [898, 306] on mat-icon "close" at bounding box center [898, 300] width 19 height 19
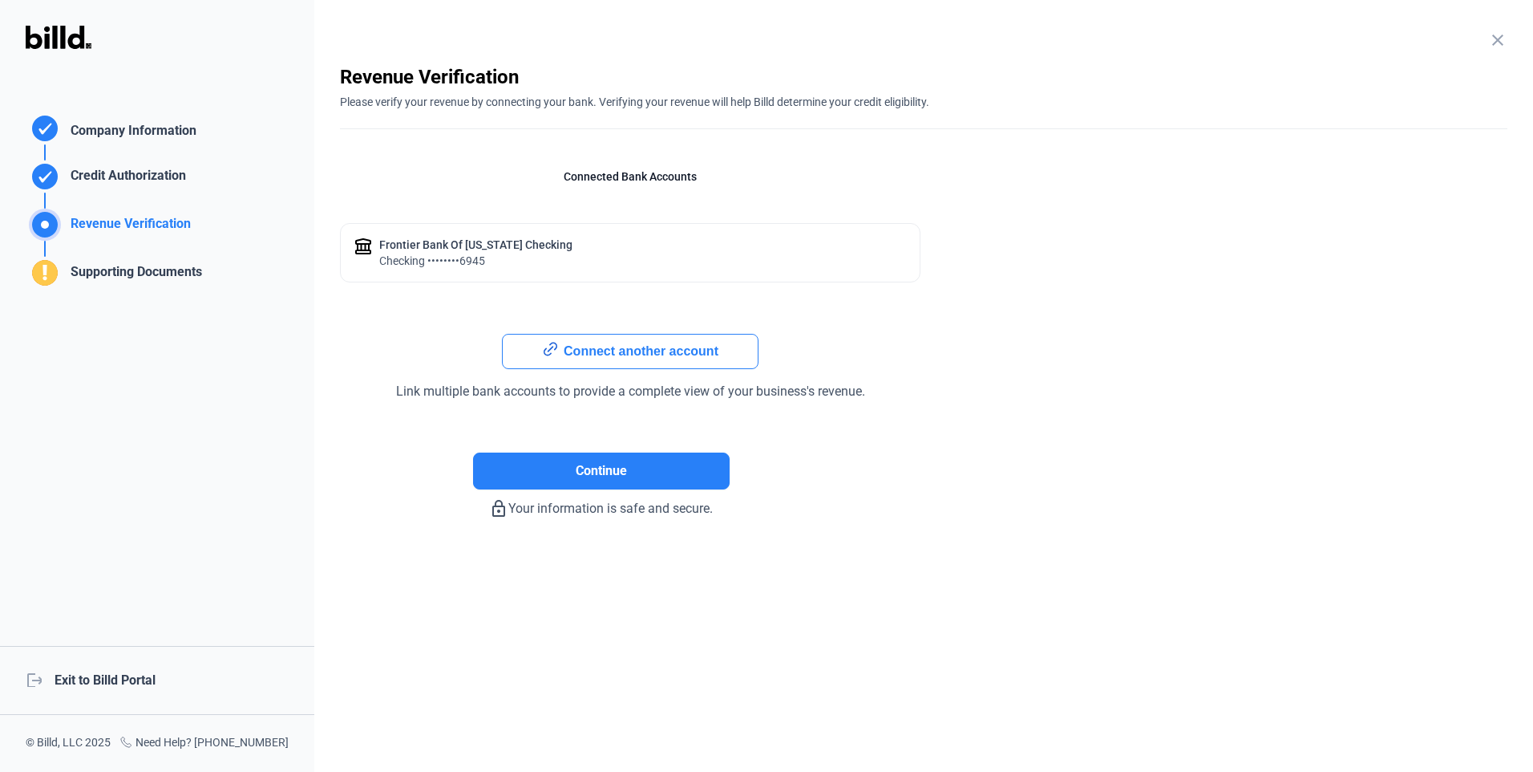
click at [402, 263] on div "checking ••••••••6945" at bounding box center [475, 261] width 193 height 16
click at [616, 186] on div "Connected Bank Accounts Frontier Bank of [US_STATE] checking checking ••••••••6…" at bounding box center [601, 272] width 522 height 258
click at [614, 353] on button "Connect another account" at bounding box center [630, 351] width 257 height 35
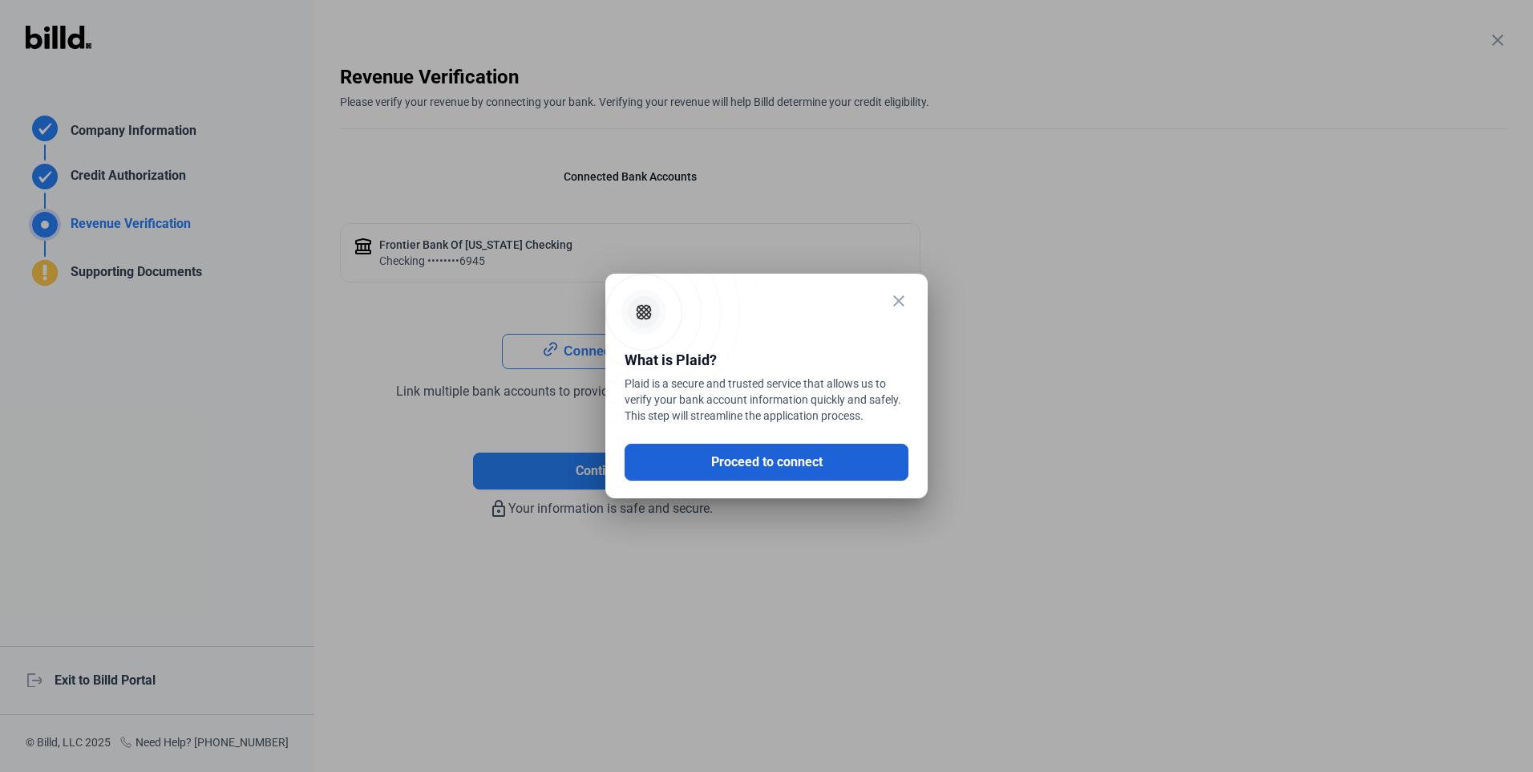
click at [738, 459] on button "Proceed to connect" at bounding box center [767, 462] width 284 height 37
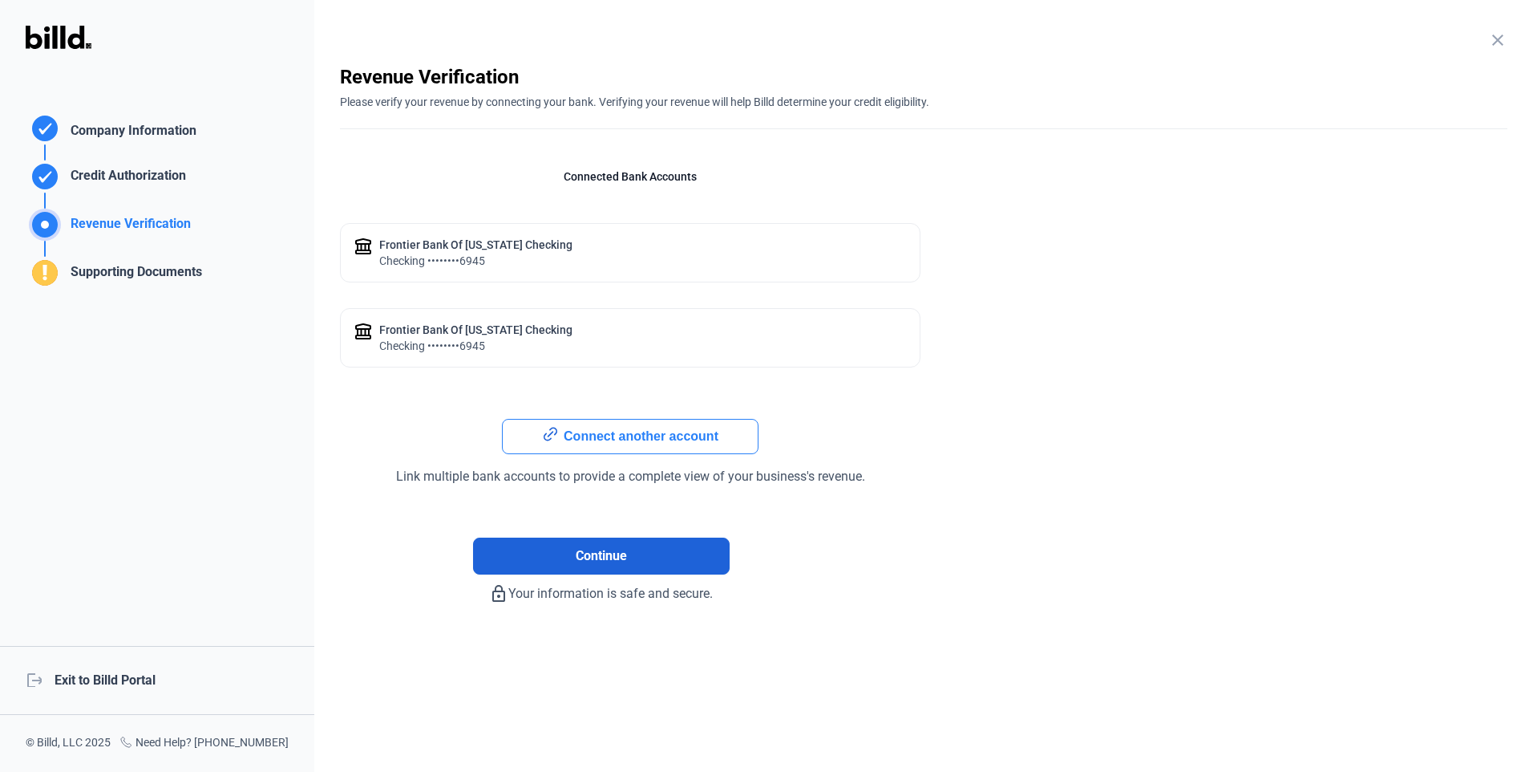
click at [574, 561] on button "Continue" at bounding box center [601, 555] width 257 height 37
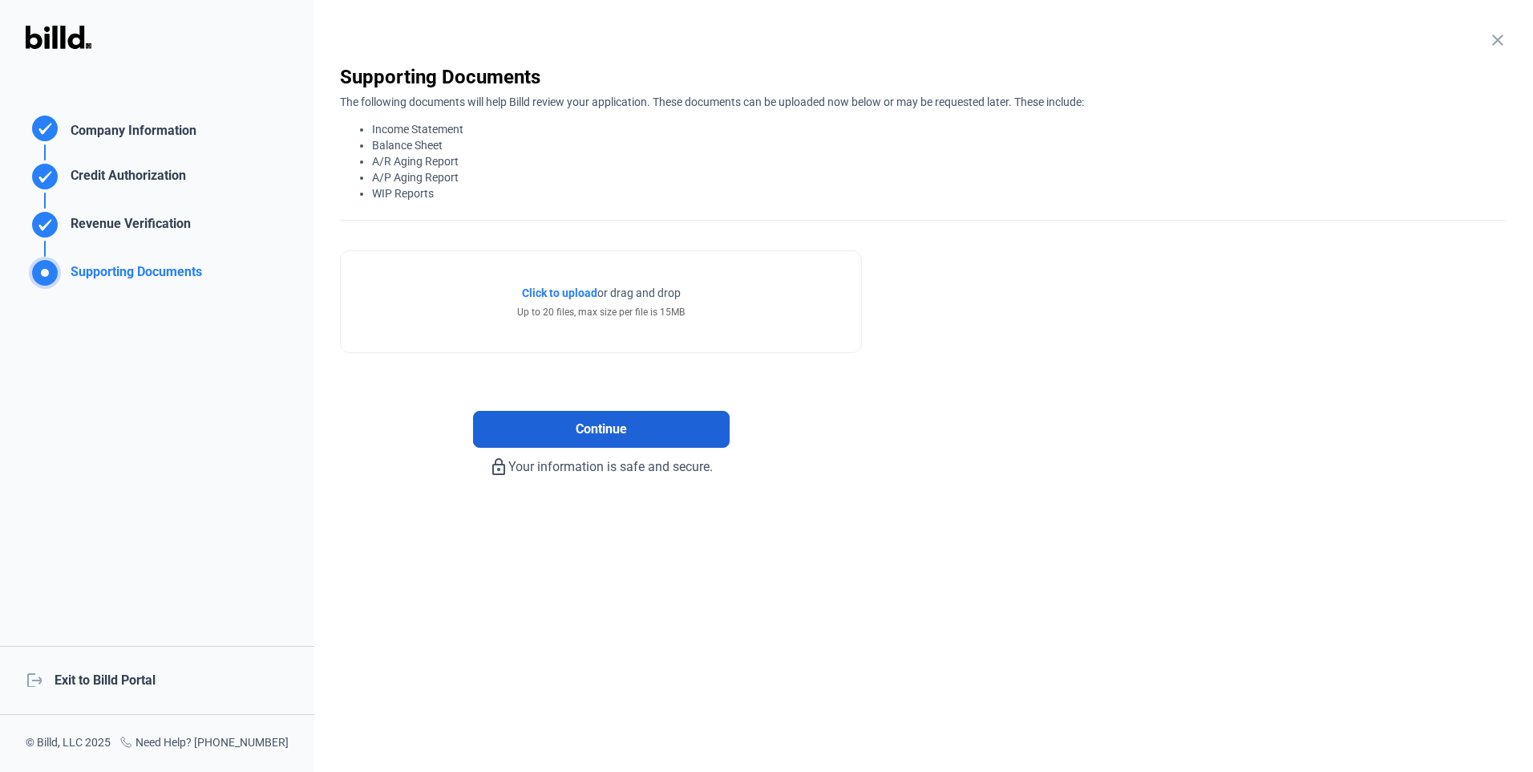
click at [596, 435] on span "Continue" at bounding box center [601, 428] width 51 height 19
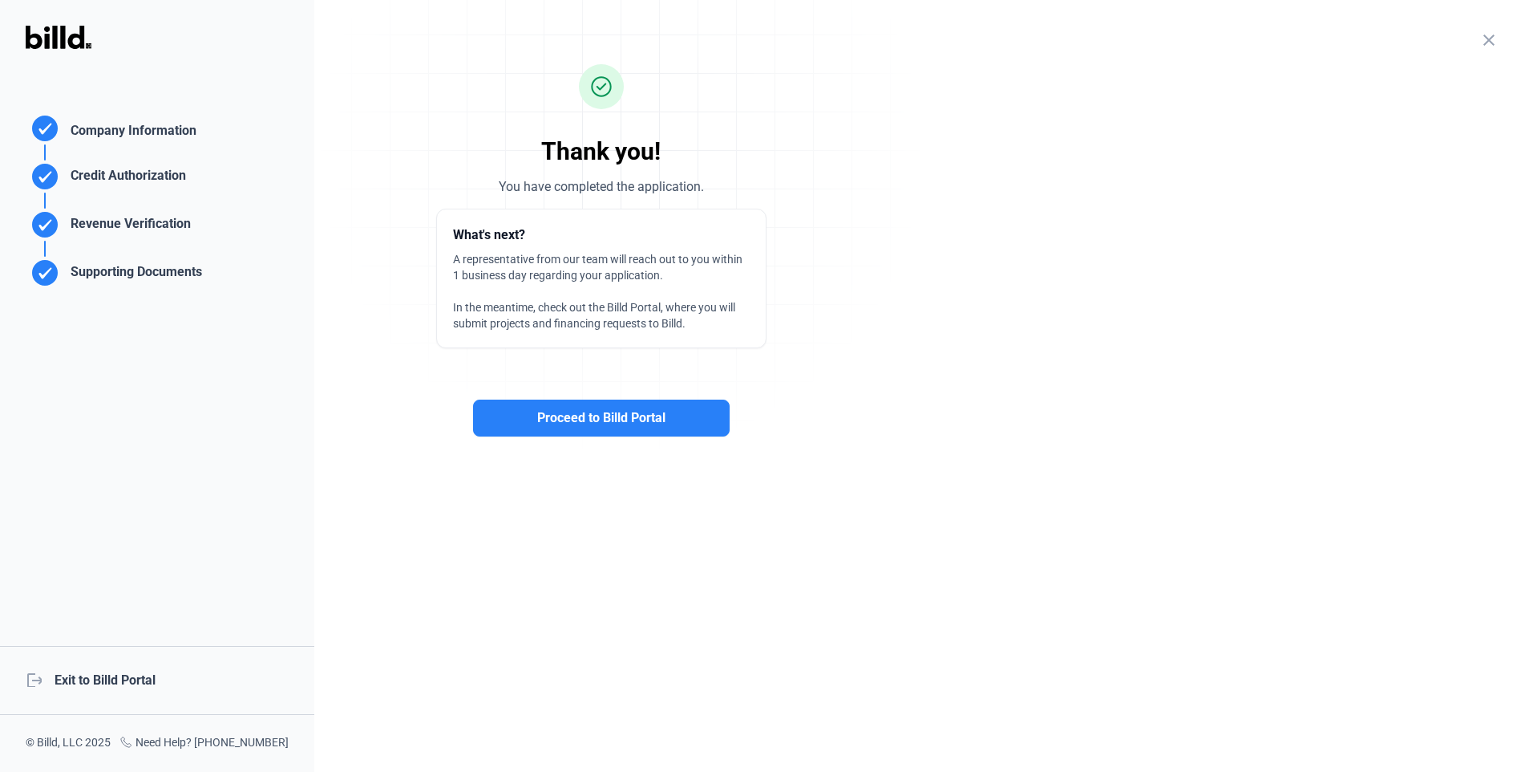
click at [64, 681] on div "logout Exit to Billd Portal" at bounding box center [157, 680] width 314 height 69
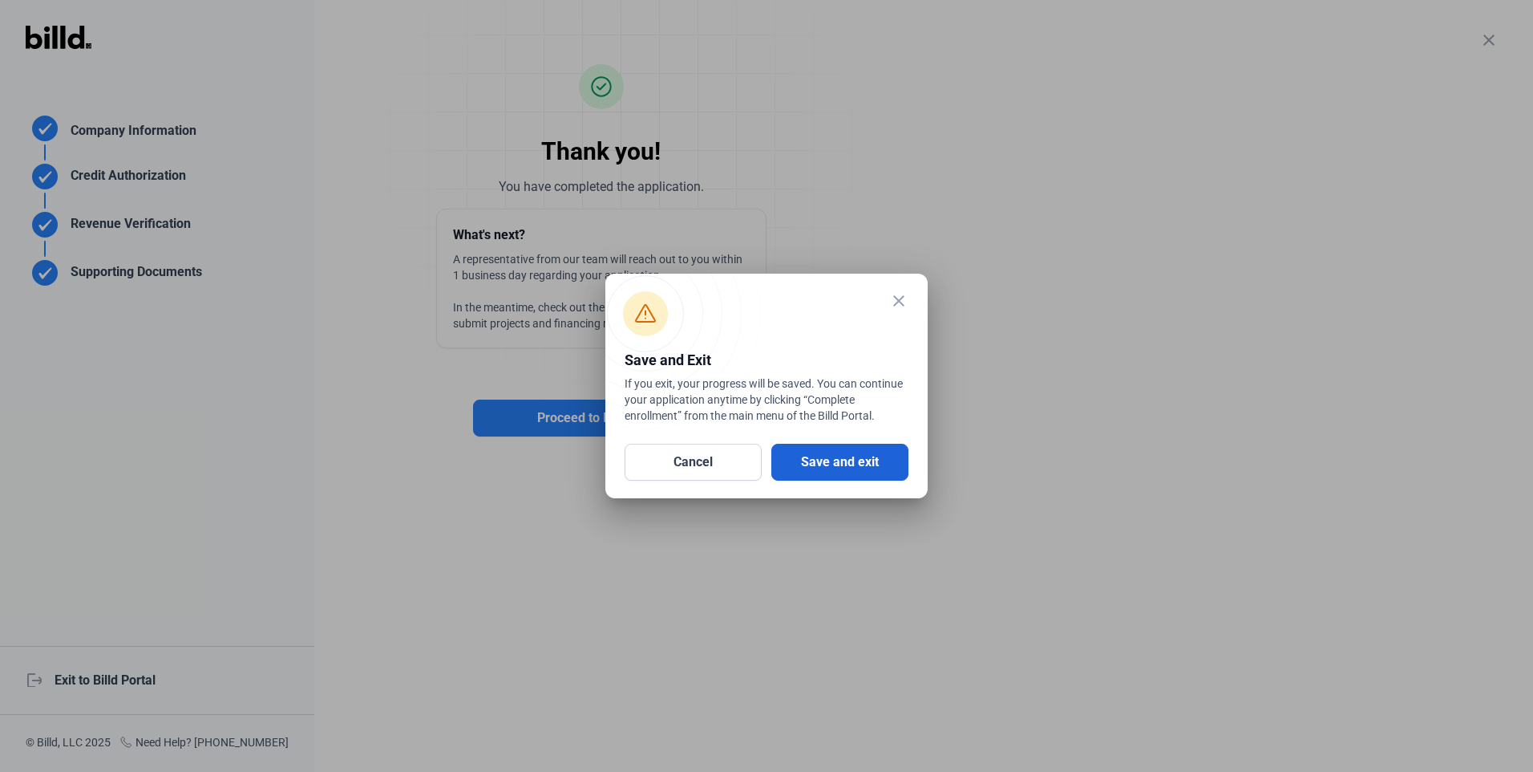
click at [815, 459] on button "Save and exit" at bounding box center [840, 462] width 137 height 37
